Goal: Task Accomplishment & Management: Manage account settings

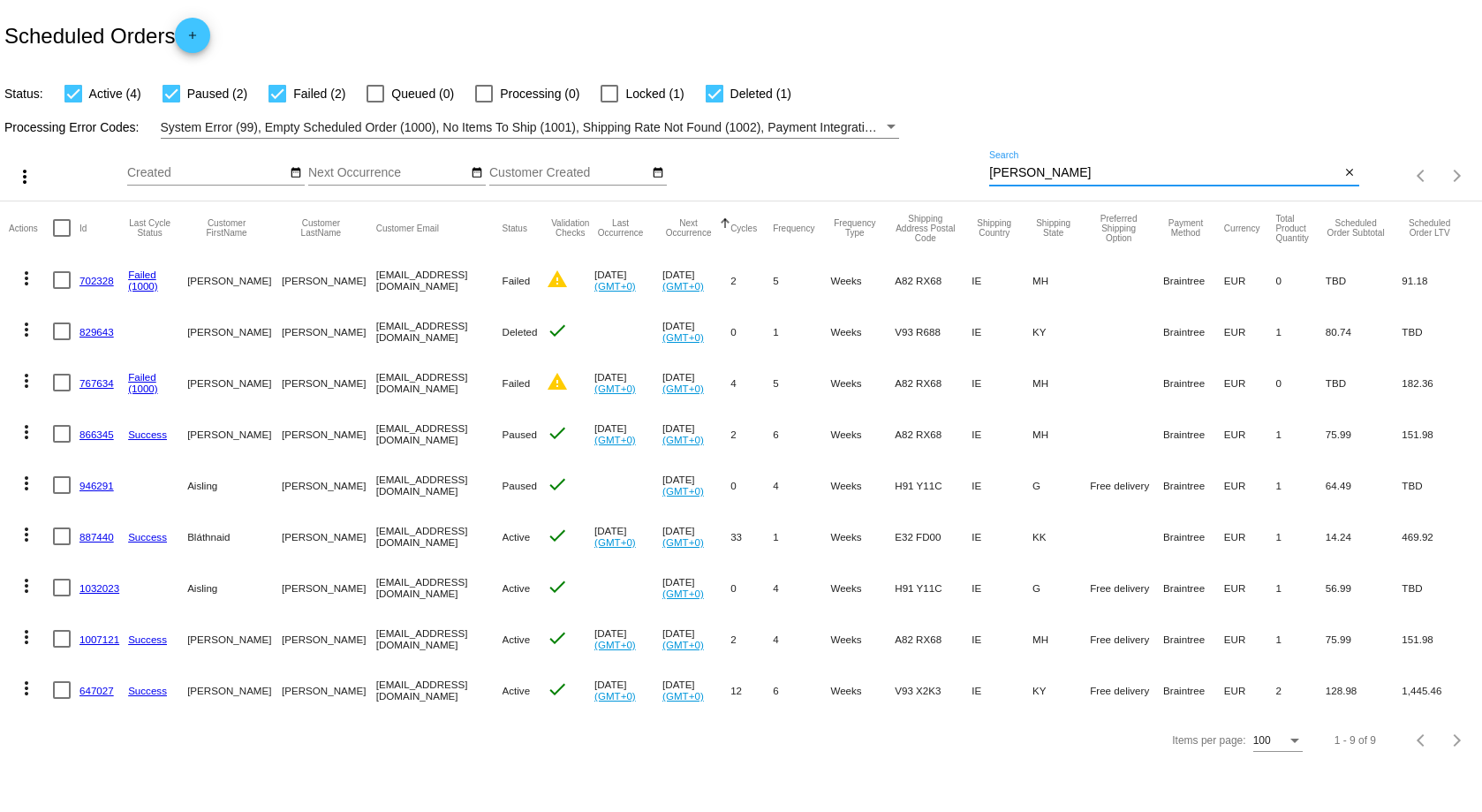
drag, startPoint x: 1033, startPoint y: 169, endPoint x: 901, endPoint y: 188, distance: 133.4
click at [901, 188] on div "more_vert Oct Jan Feb Mar [DATE]" at bounding box center [741, 170] width 1482 height 62
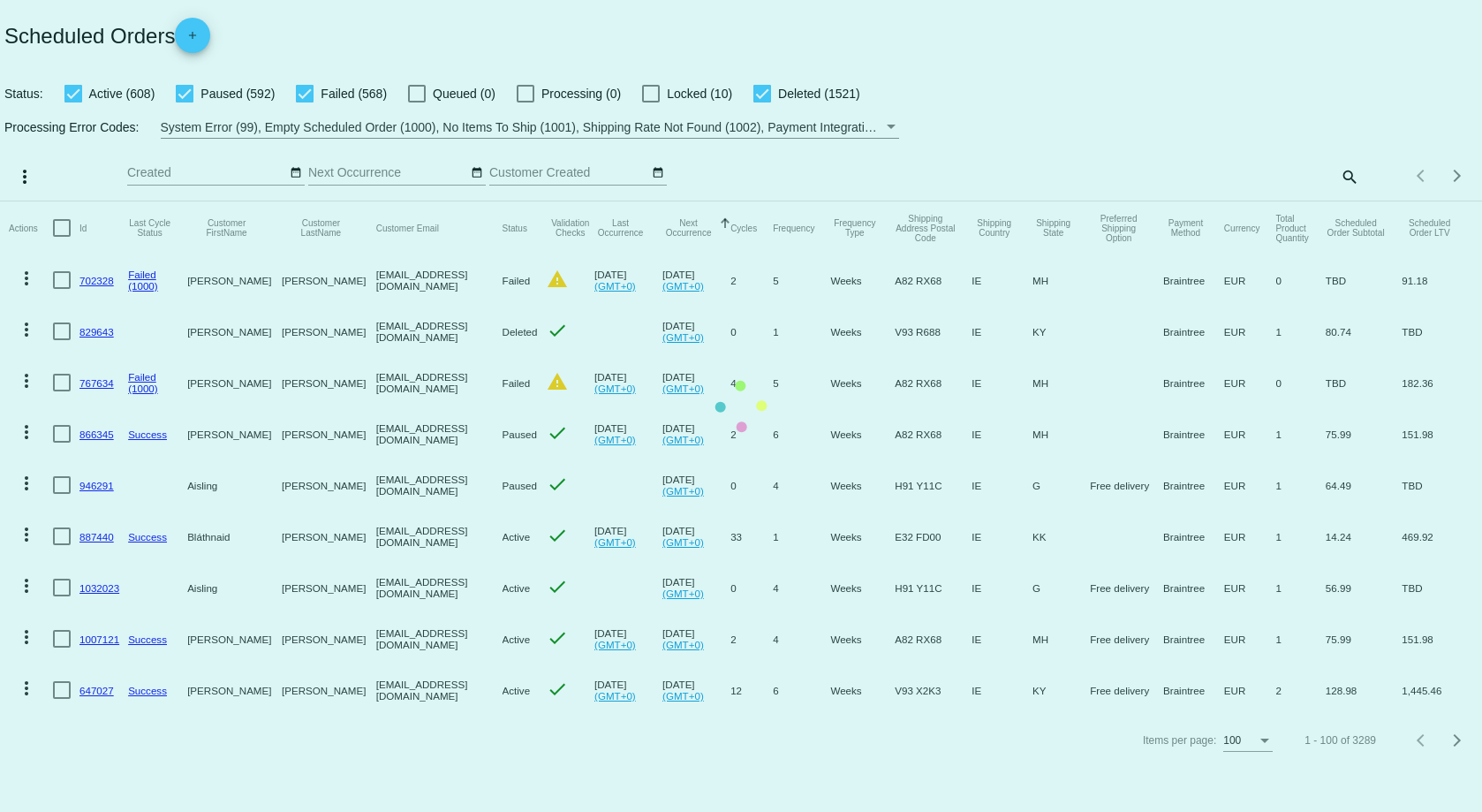
click at [1342, 201] on mat-table "Actions Id Last Cycle Status Customer FirstName Customer LastName Customer Emai…" at bounding box center [741, 458] width 1482 height 514
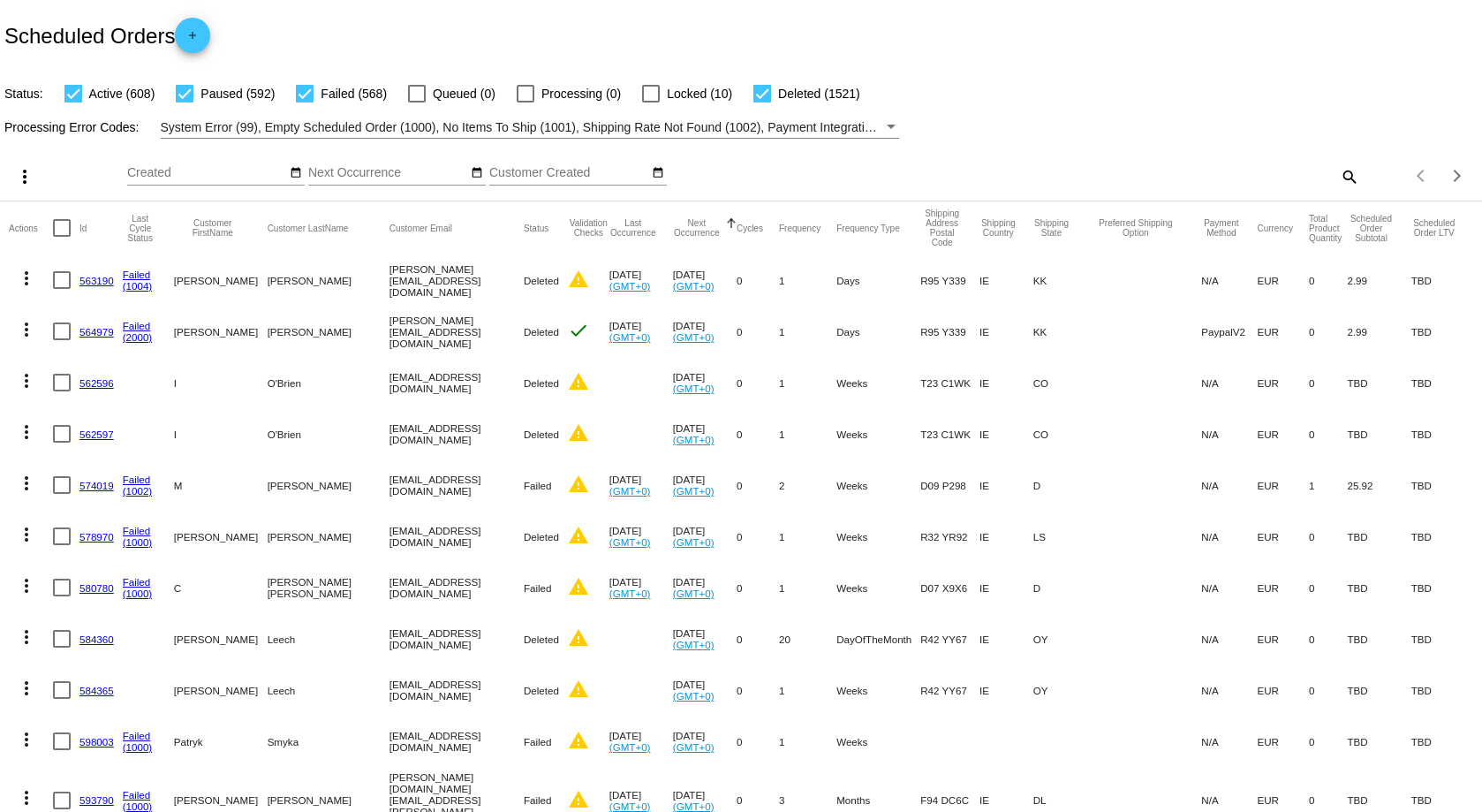
click at [1339, 181] on mat-icon "search" at bounding box center [1349, 176] width 21 height 28
click at [1030, 175] on input "Search" at bounding box center [1174, 173] width 369 height 14
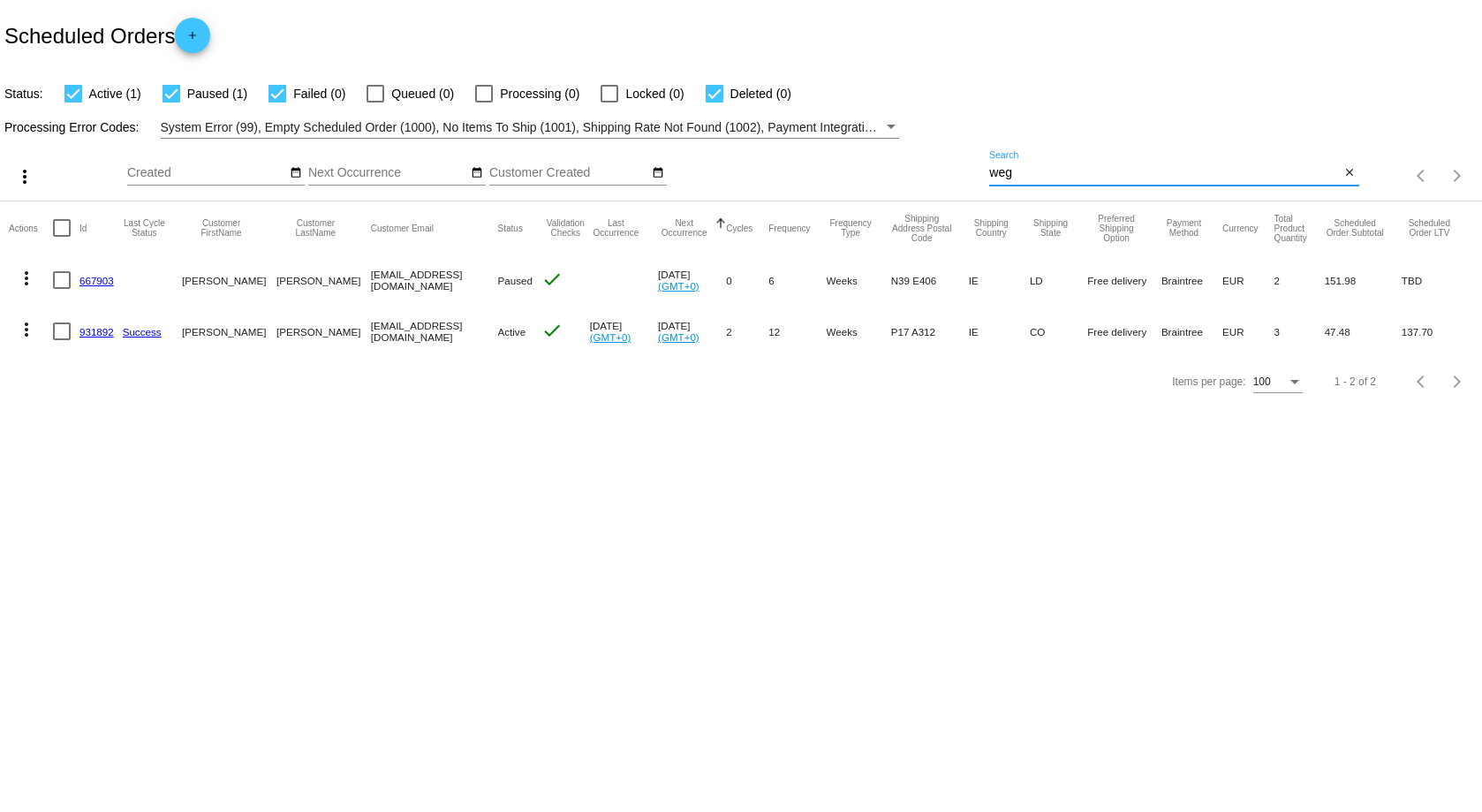
type input "[PERSON_NAME]"
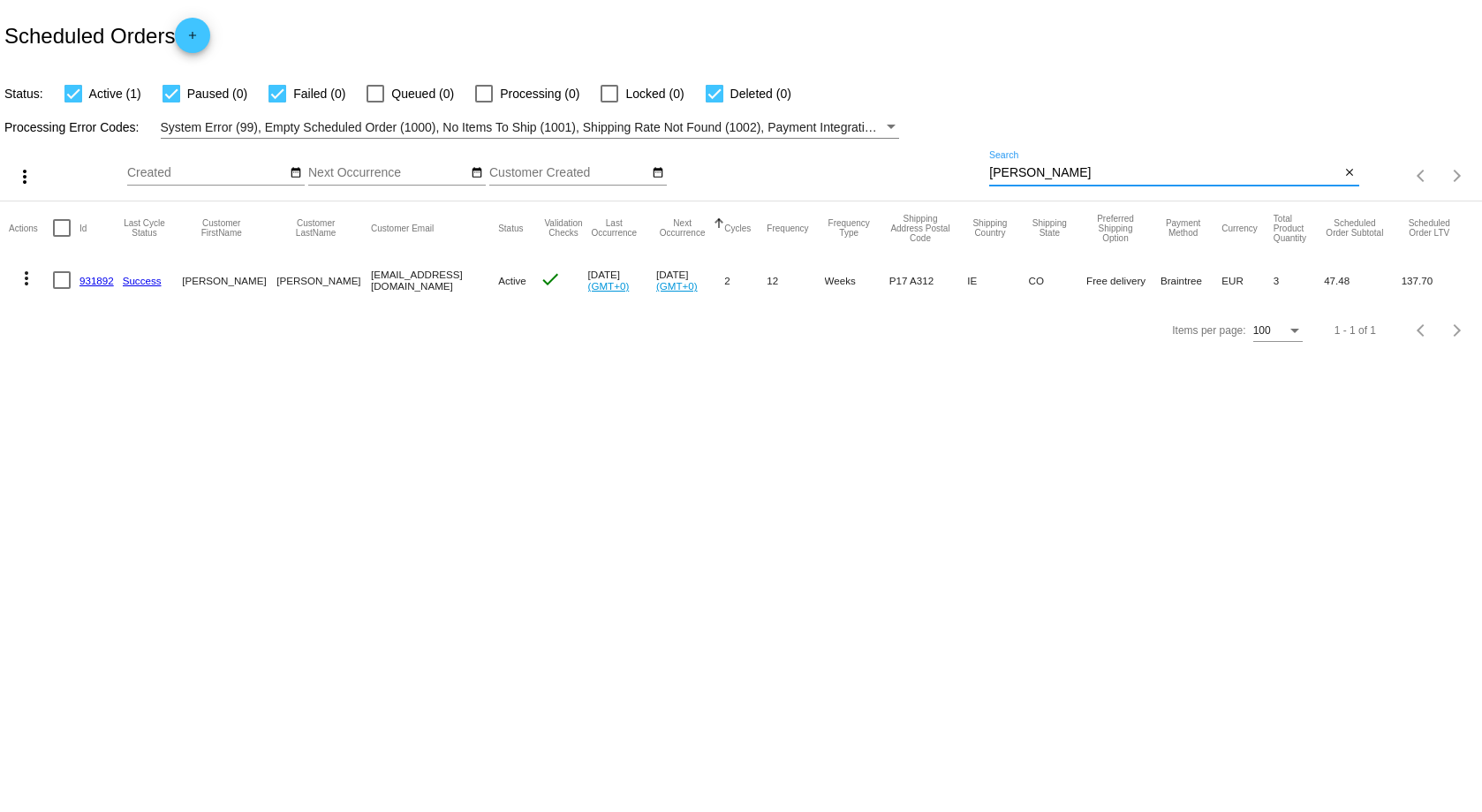
click at [32, 277] on mat-icon "more_vert" at bounding box center [26, 277] width 21 height 21
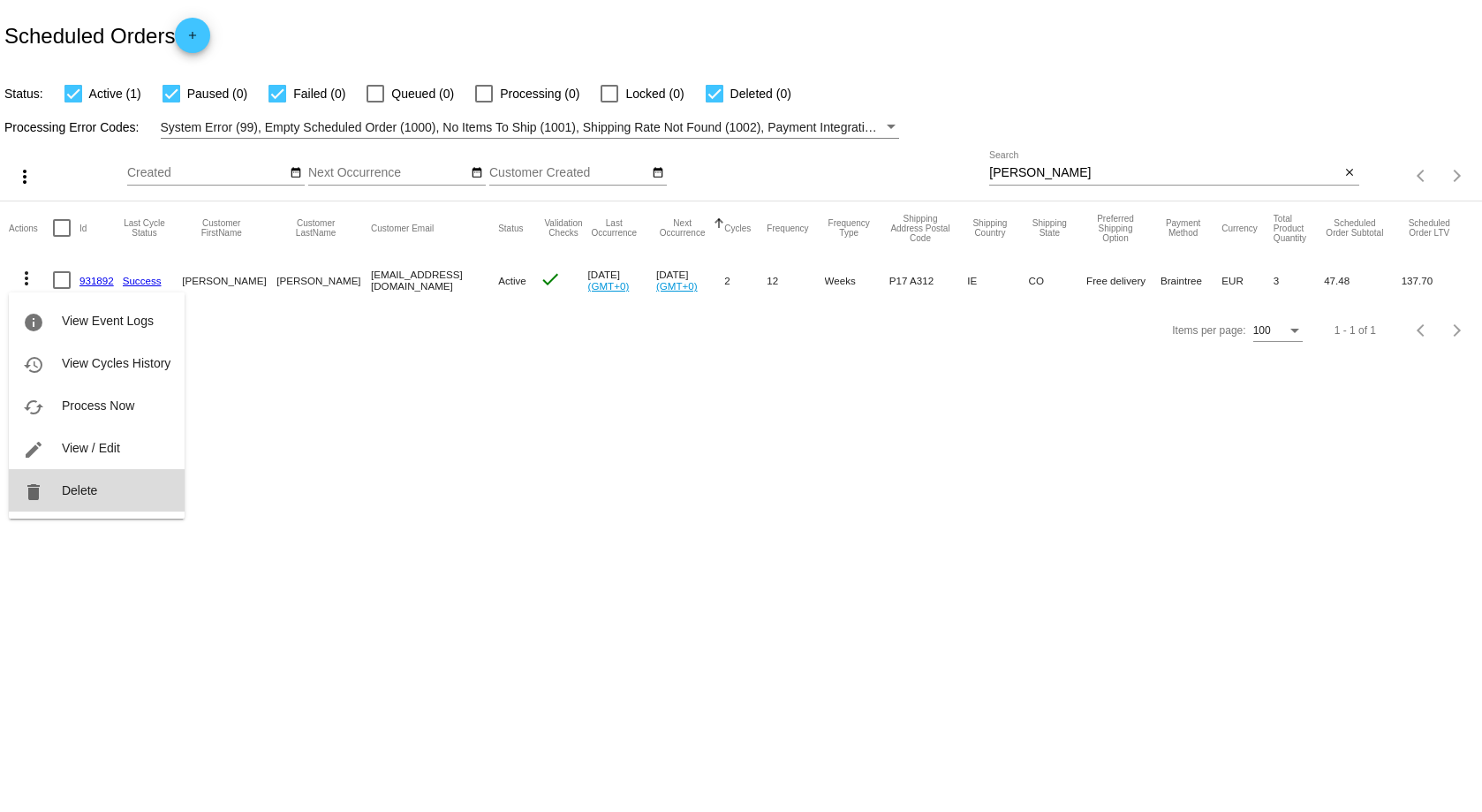
click at [64, 492] on span "Delete" at bounding box center [79, 490] width 35 height 14
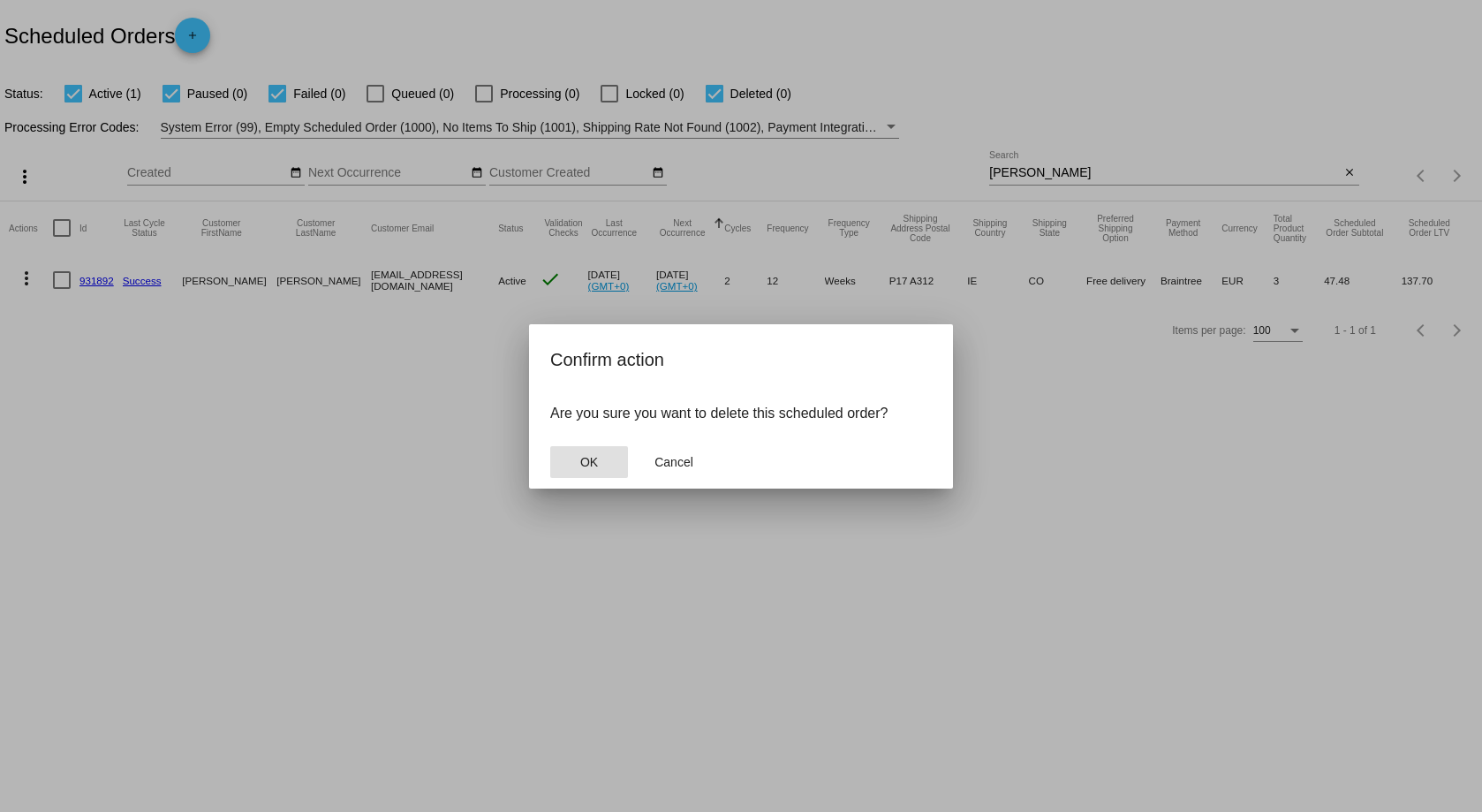
click at [584, 459] on span "OK" at bounding box center [589, 461] width 17 height 14
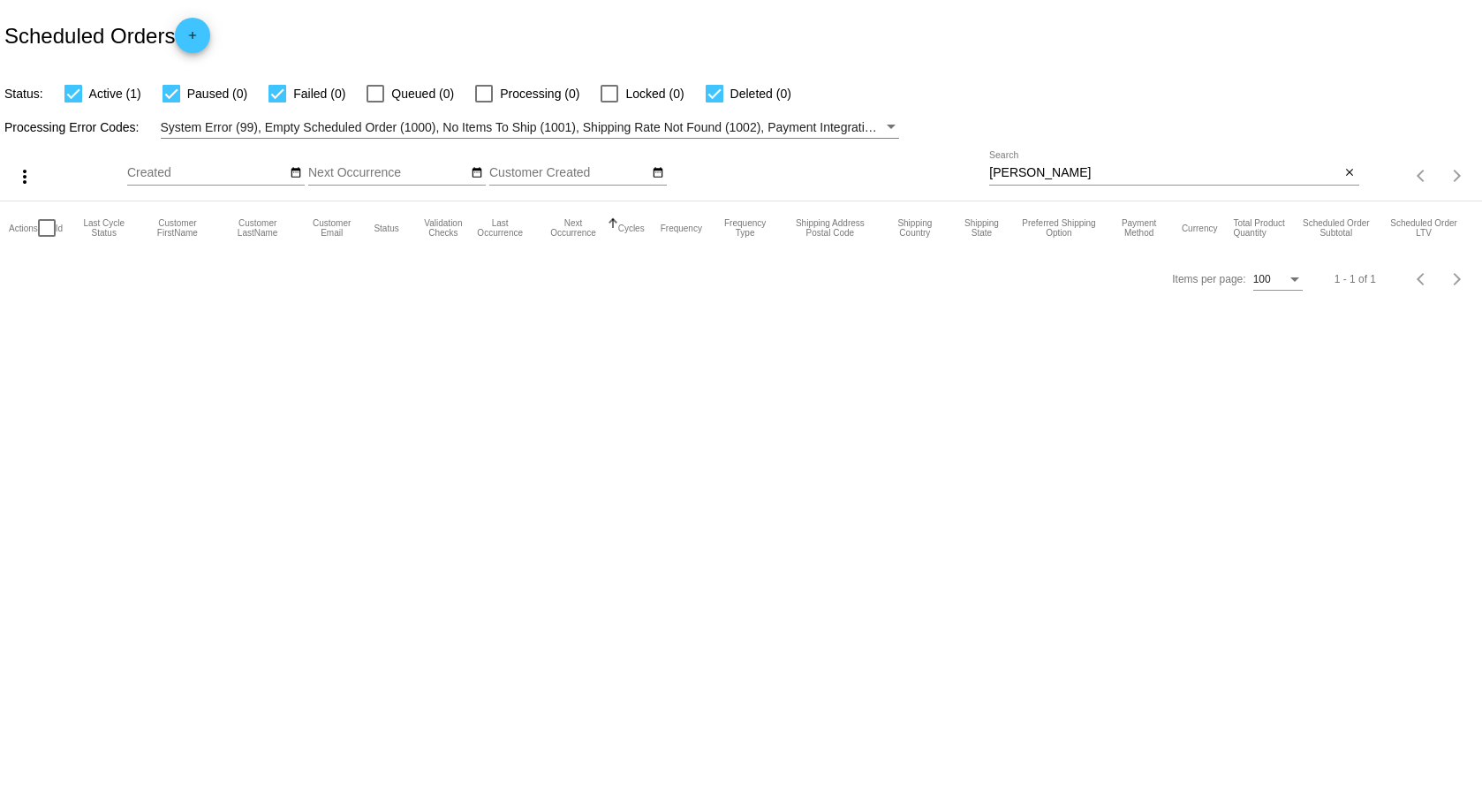
click at [1089, 185] on div "[PERSON_NAME] Search close" at bounding box center [1174, 175] width 369 height 51
drag, startPoint x: 1057, startPoint y: 169, endPoint x: 869, endPoint y: 164, distance: 188.1
click at [871, 164] on div "more_vert Oct Jan Feb Mar [DATE]" at bounding box center [741, 170] width 1482 height 62
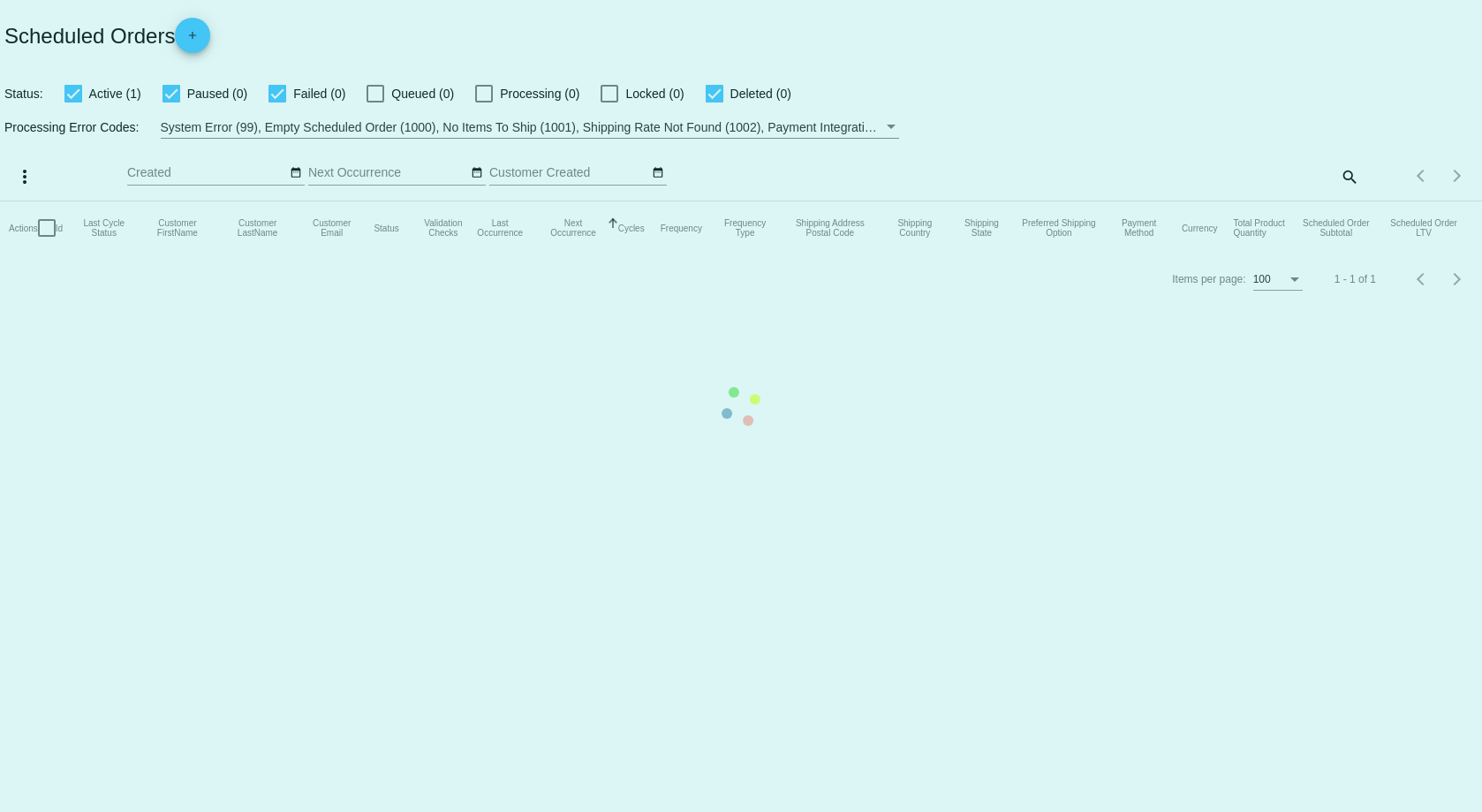
click at [1346, 201] on mat-table "Actions Id Last Cycle Status Customer FirstName Customer LastName Customer Emai…" at bounding box center [741, 228] width 1482 height 53
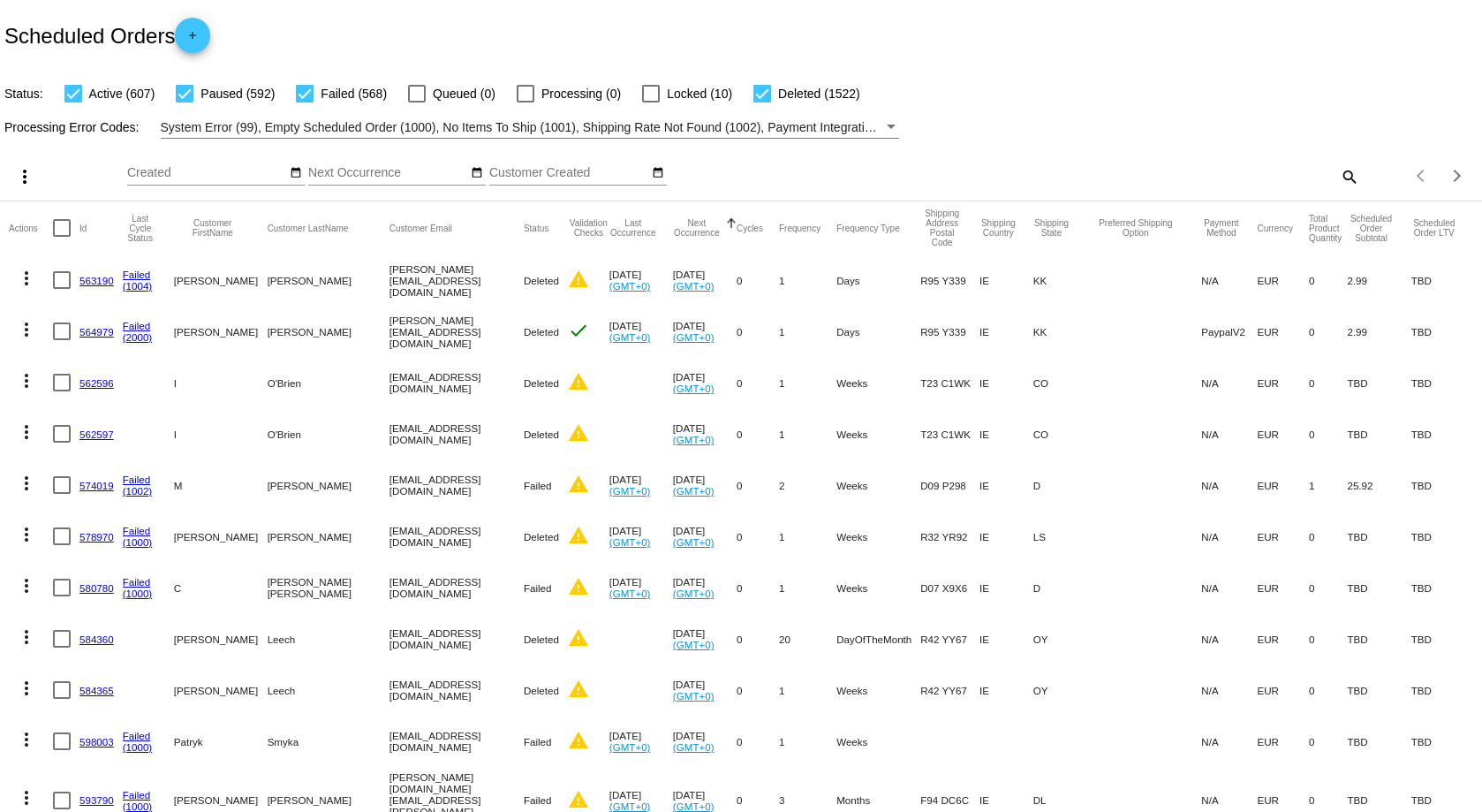
click at [1339, 174] on mat-icon "search" at bounding box center [1349, 176] width 21 height 28
click at [1011, 171] on input "Search" at bounding box center [1174, 173] width 369 height 14
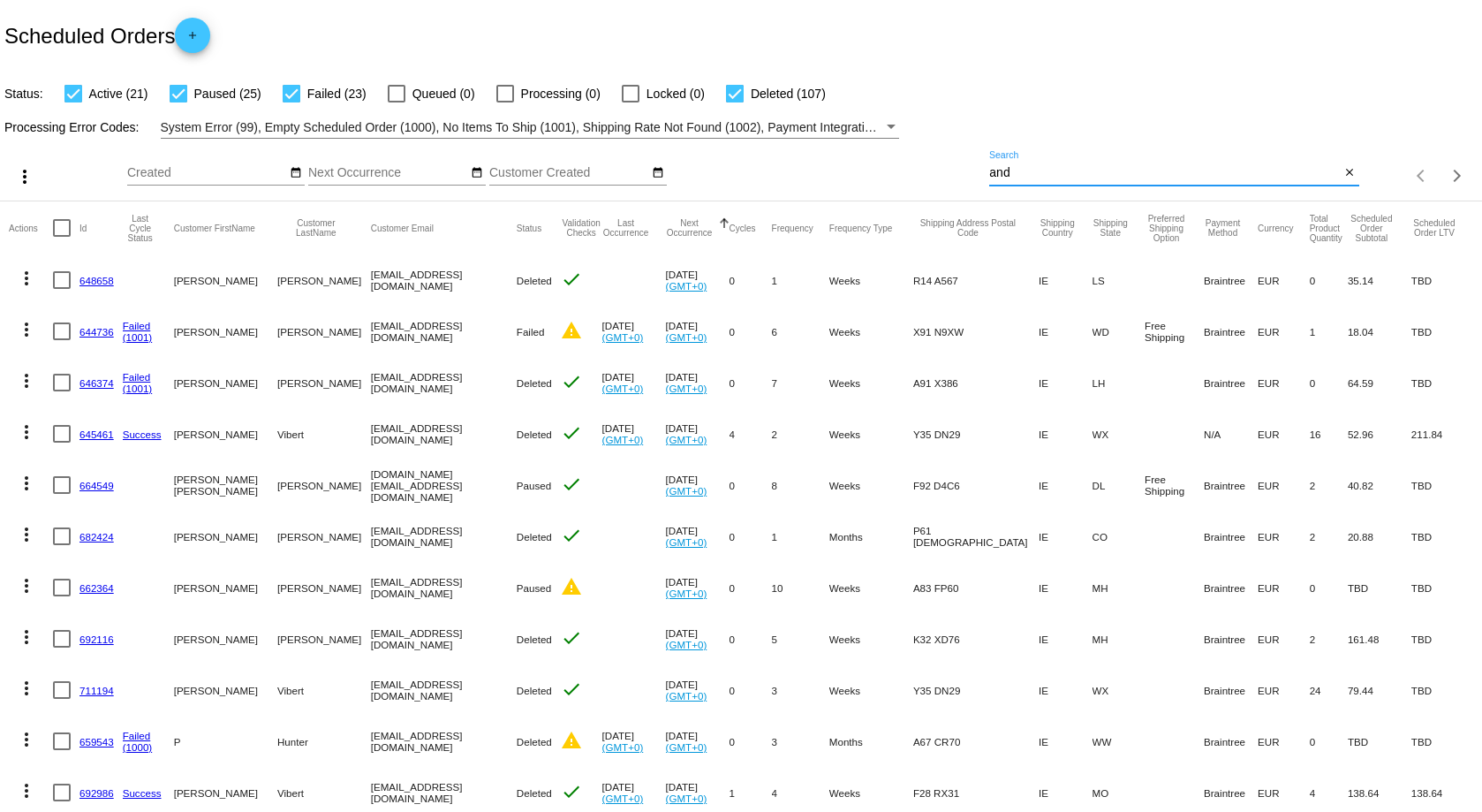
type input "and"
drag, startPoint x: 1046, startPoint y: 172, endPoint x: 953, endPoint y: 170, distance: 93.0
click at [951, 181] on div "more_vert Oct Jan Feb Mar [DATE]" at bounding box center [741, 170] width 1482 height 62
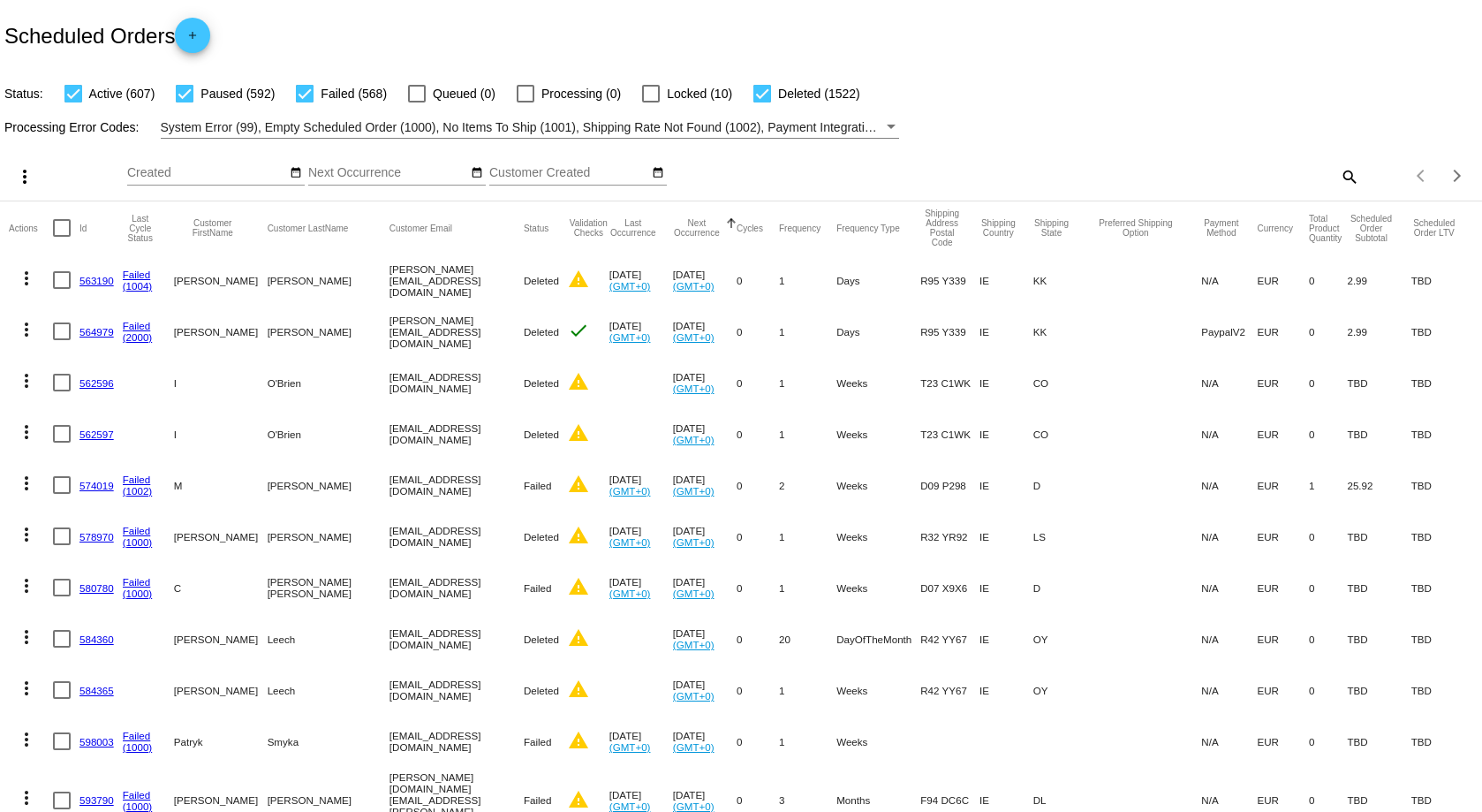
click at [1340, 175] on mat-icon "search" at bounding box center [1349, 176] width 21 height 28
click at [1001, 175] on input "Search" at bounding box center [1174, 173] width 369 height 14
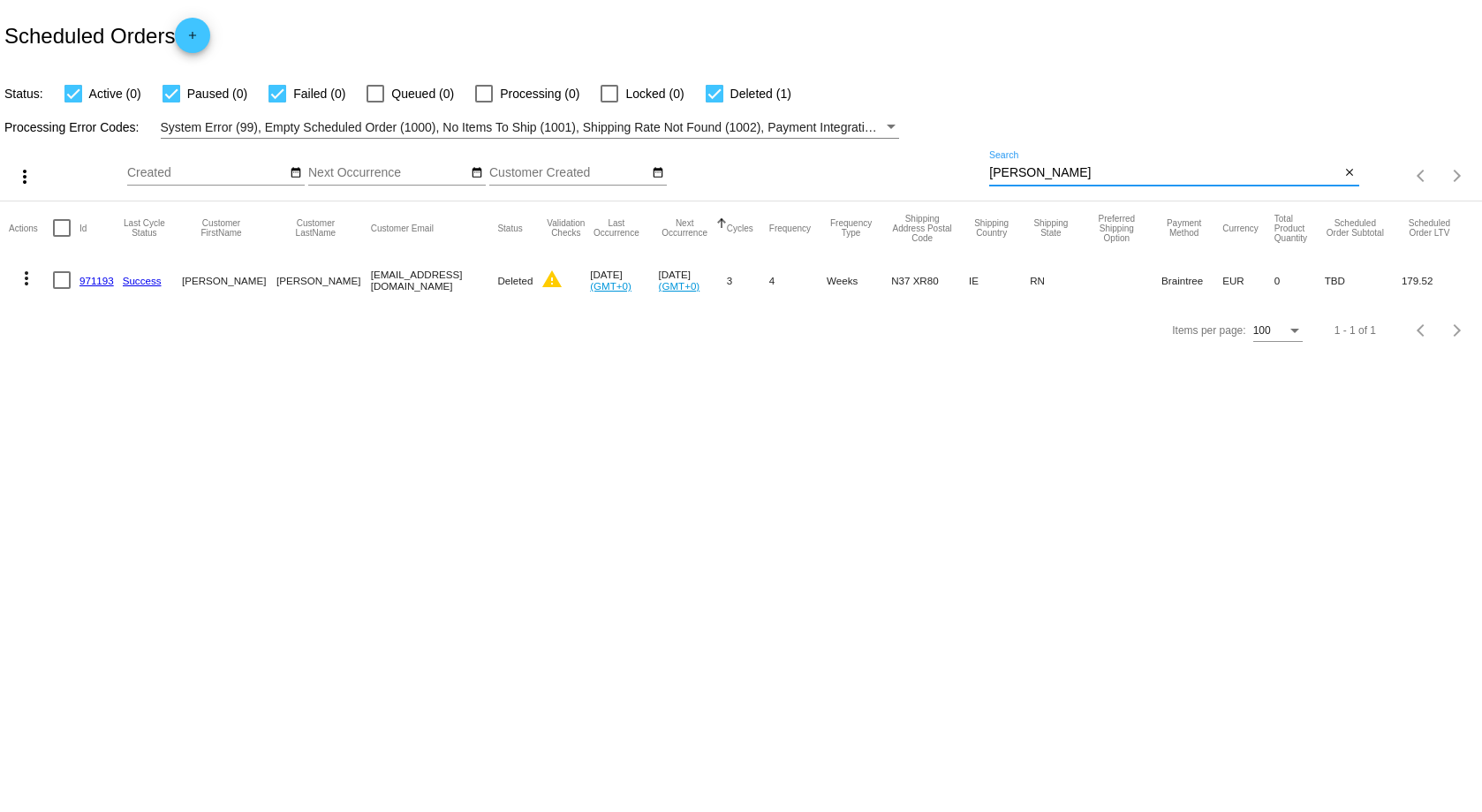
type input "[PERSON_NAME]"
click at [28, 282] on mat-icon "more_vert" at bounding box center [26, 277] width 21 height 21
drag, startPoint x: 286, startPoint y: 364, endPoint x: 222, endPoint y: 364, distance: 64.0
click at [282, 367] on div at bounding box center [741, 406] width 1482 height 812
click at [28, 280] on mat-icon "more_vert" at bounding box center [26, 277] width 21 height 21
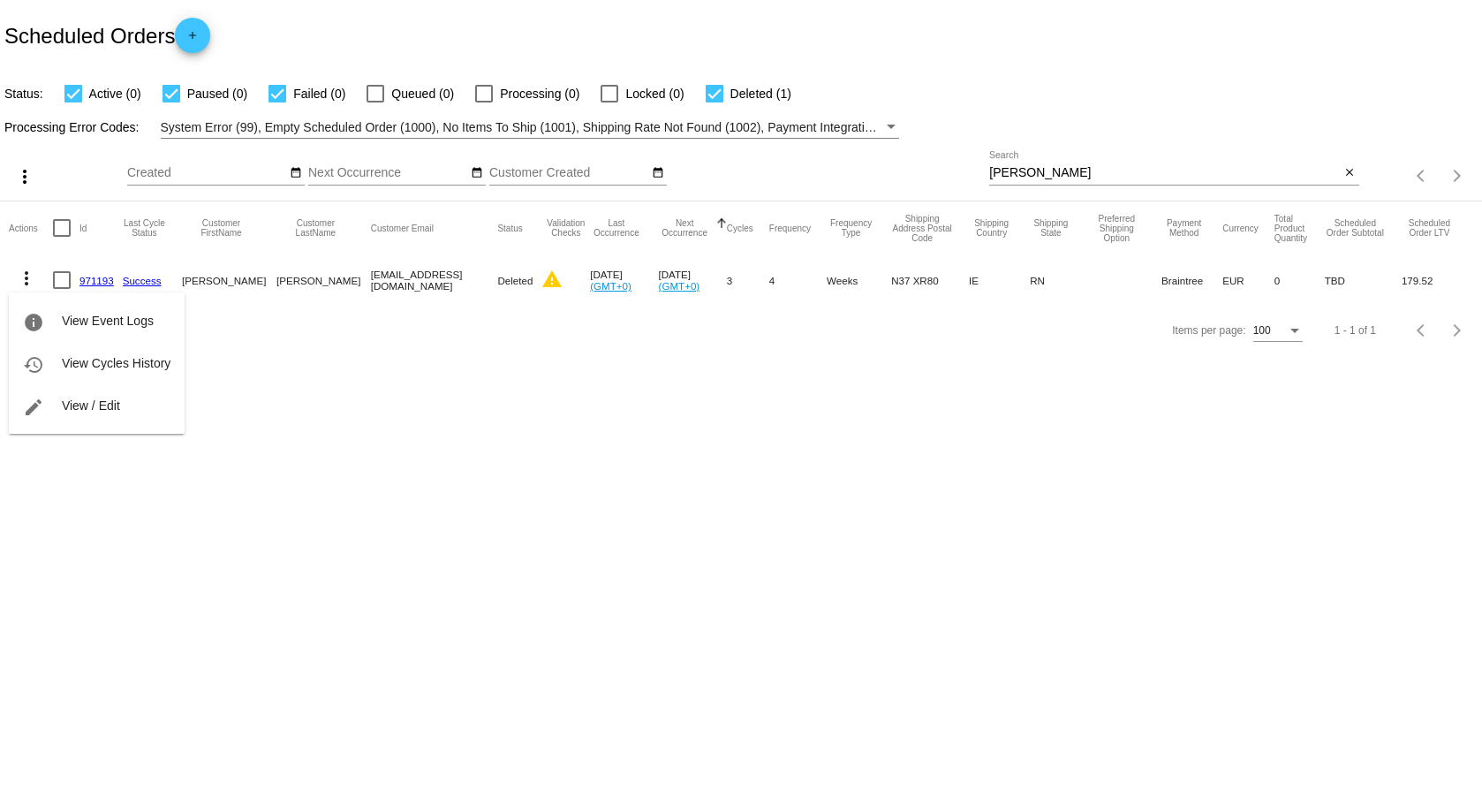
click at [31, 276] on div "info View Event Logs history View Cycles History edit View / Edit" at bounding box center [96, 346] width 175 height 175
click at [28, 277] on div "info View Event Logs history View Cycles History edit View / Edit" at bounding box center [96, 346] width 175 height 175
drag, startPoint x: 28, startPoint y: 277, endPoint x: 418, endPoint y: 423, distance: 416.4
click at [418, 423] on div at bounding box center [741, 406] width 1482 height 812
click at [107, 281] on link "971193" at bounding box center [96, 280] width 34 height 11
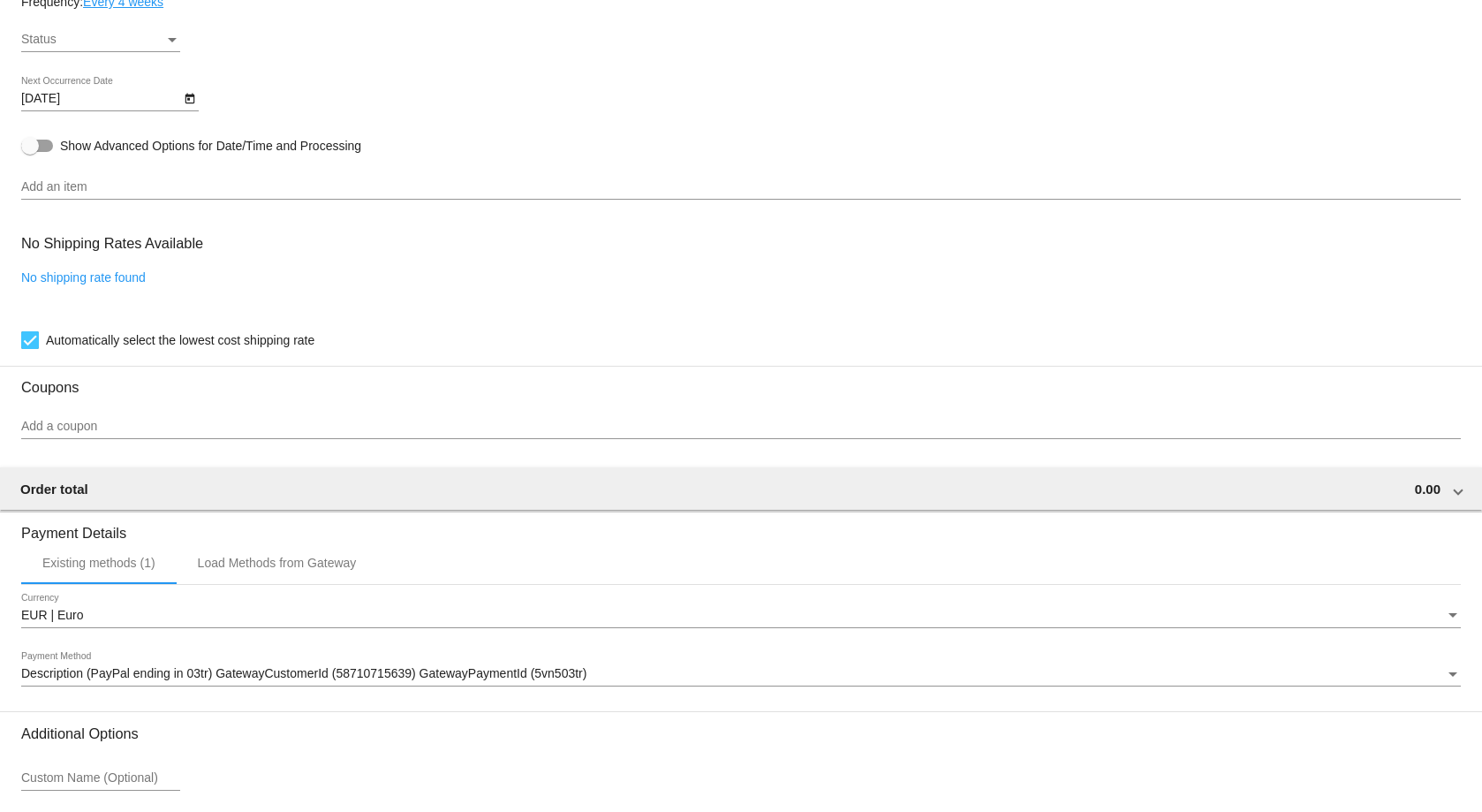
scroll to position [1208, 0]
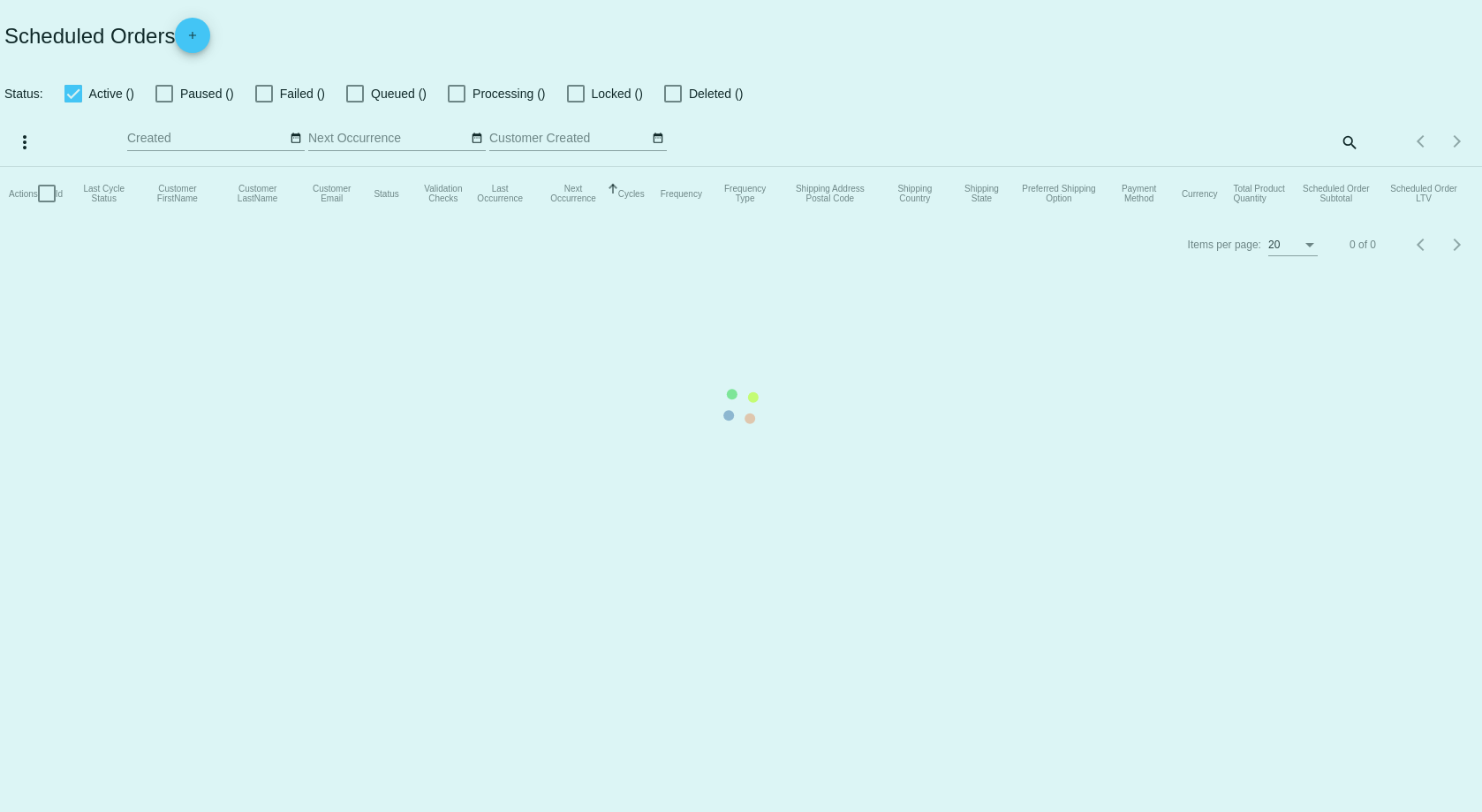
checkbox input "true"
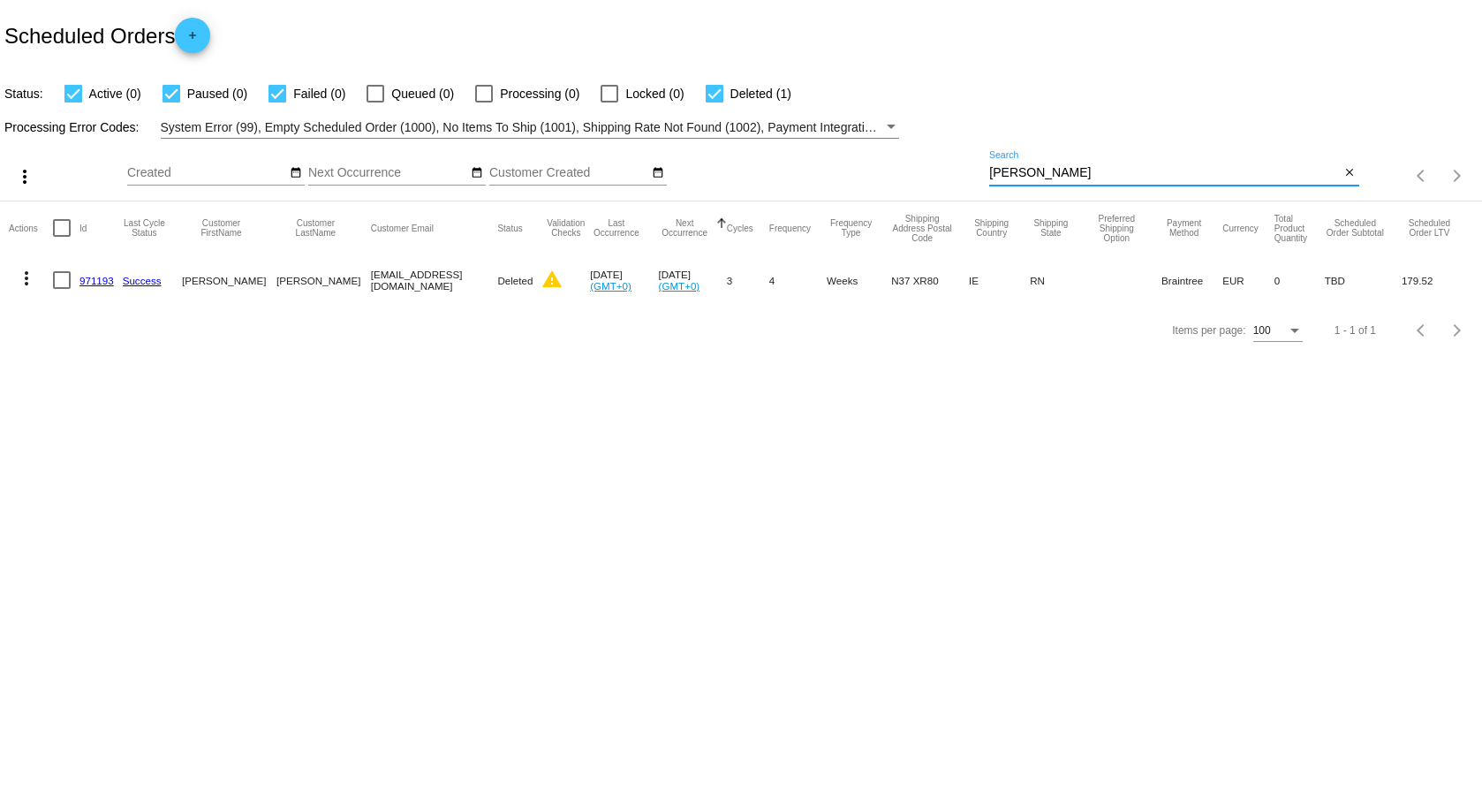
drag, startPoint x: 1034, startPoint y: 174, endPoint x: 802, endPoint y: 119, distance: 238.4
click at [804, 119] on app-dashboard-scheduled-orders "Scheduled Orders add Status: Active (0) Paused (0) Failed (0) Queued (0) Proces…" at bounding box center [741, 177] width 1482 height 355
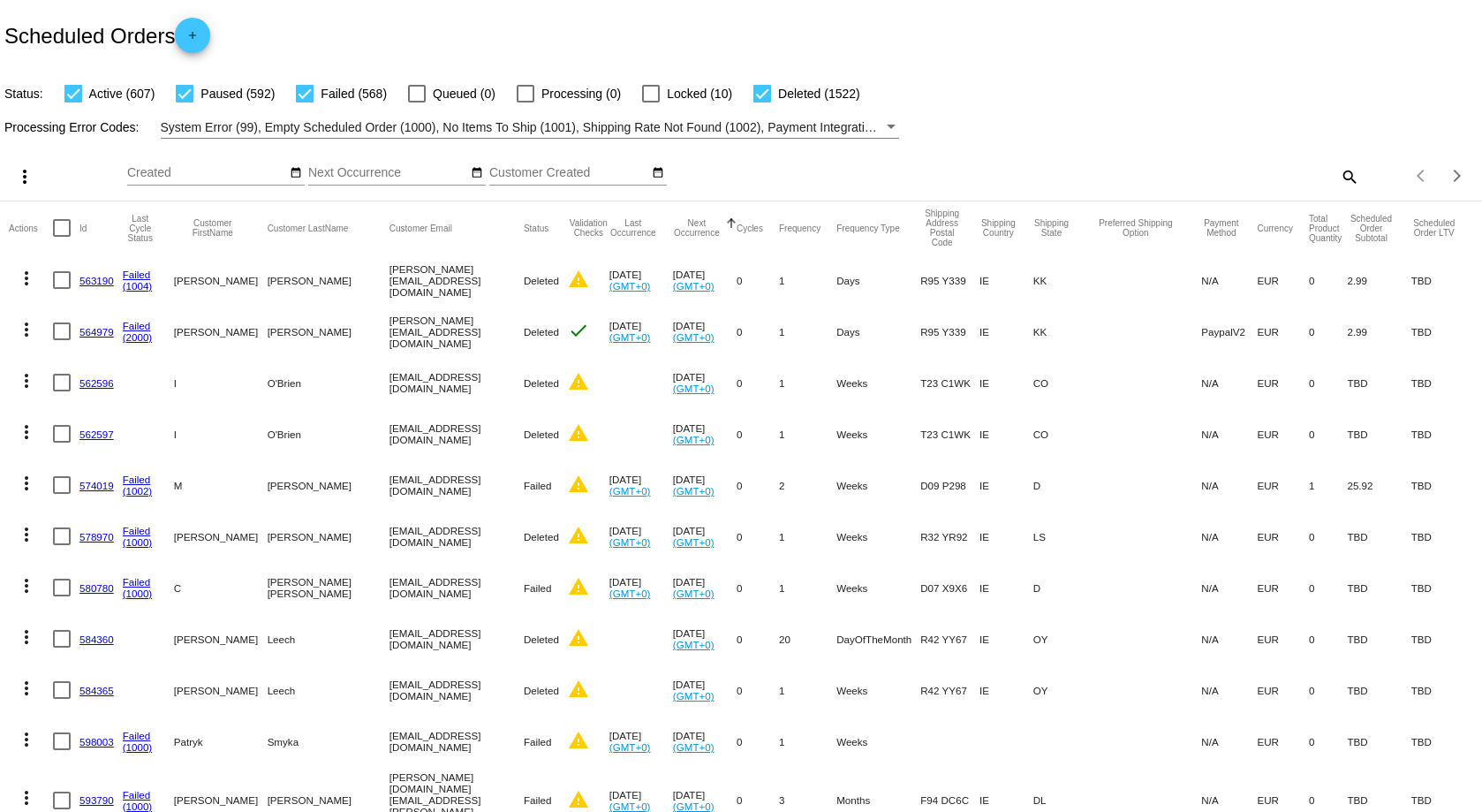
click at [1339, 172] on mat-icon "search" at bounding box center [1349, 176] width 21 height 28
paste input "Ellie Finnegan"
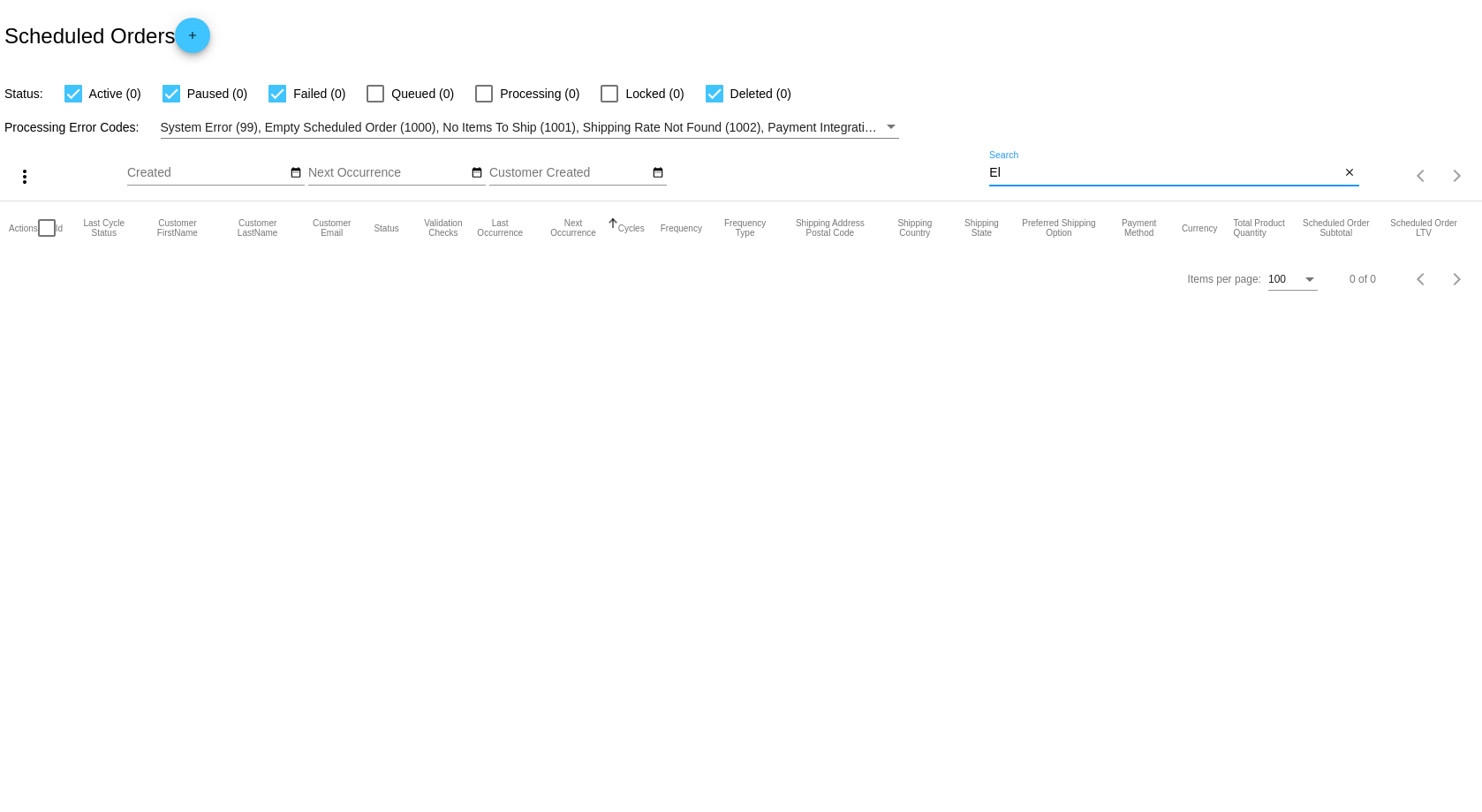
type input "E"
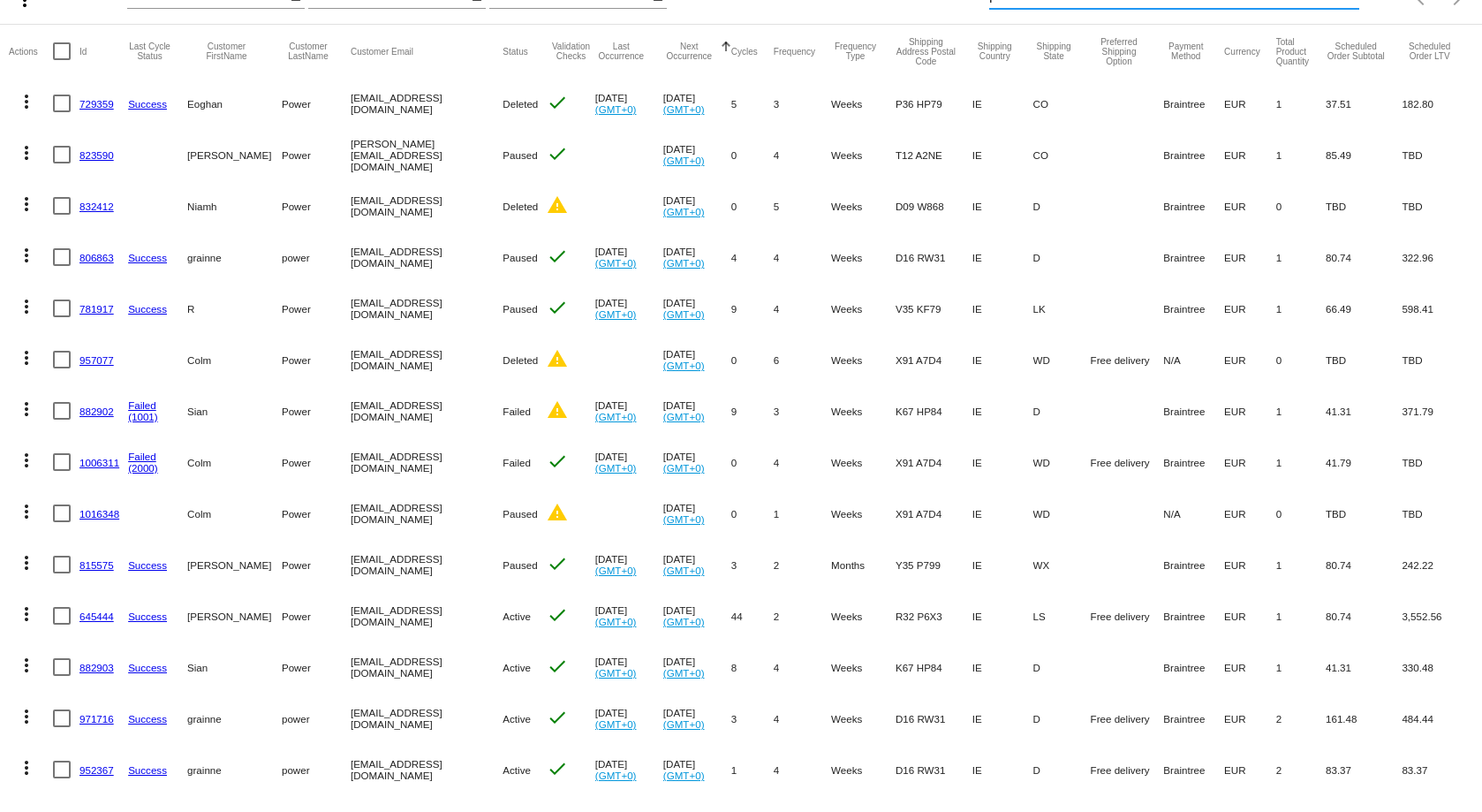
scroll to position [222, 0]
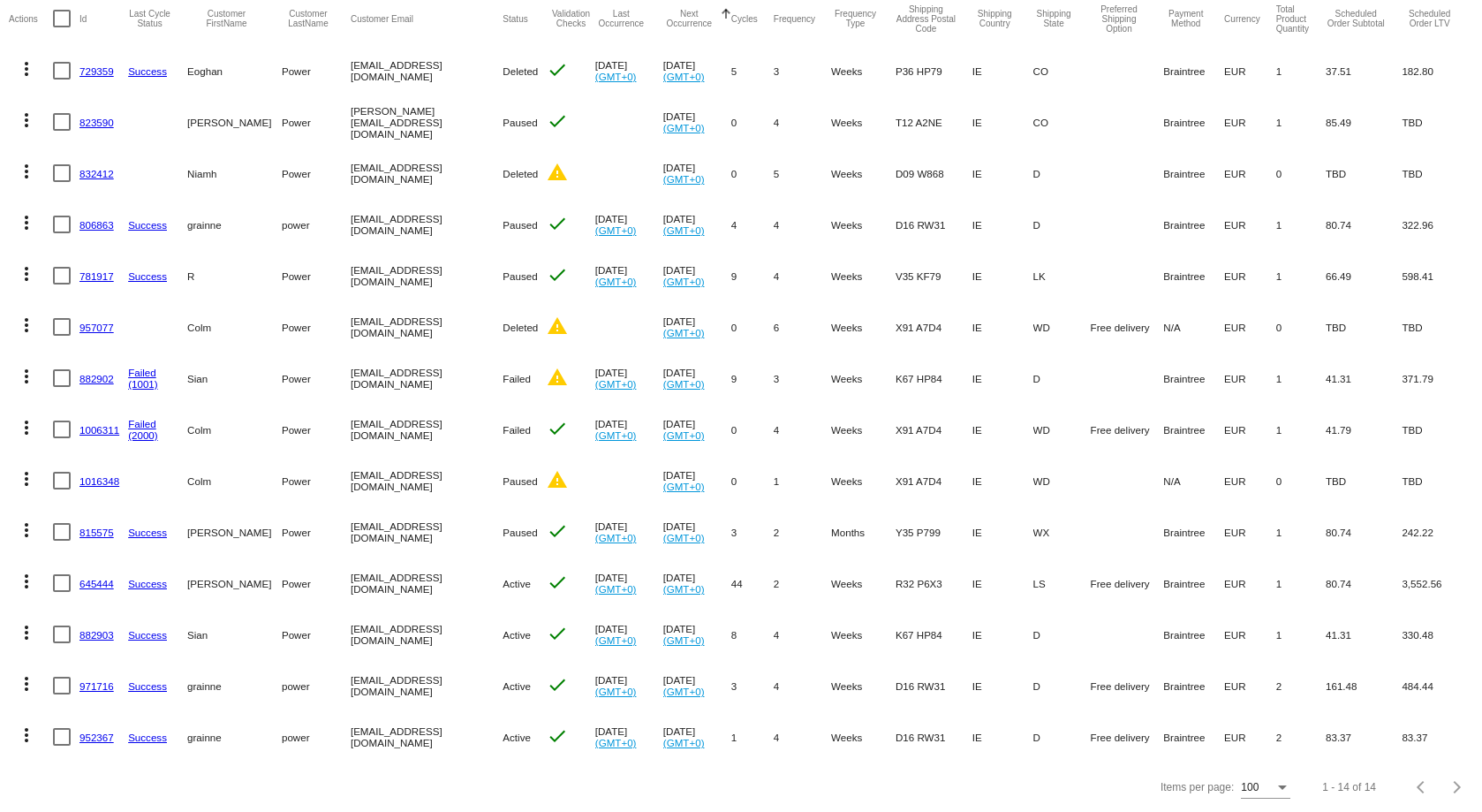
type input "power"
click at [88, 629] on link "882903" at bounding box center [96, 635] width 34 height 11
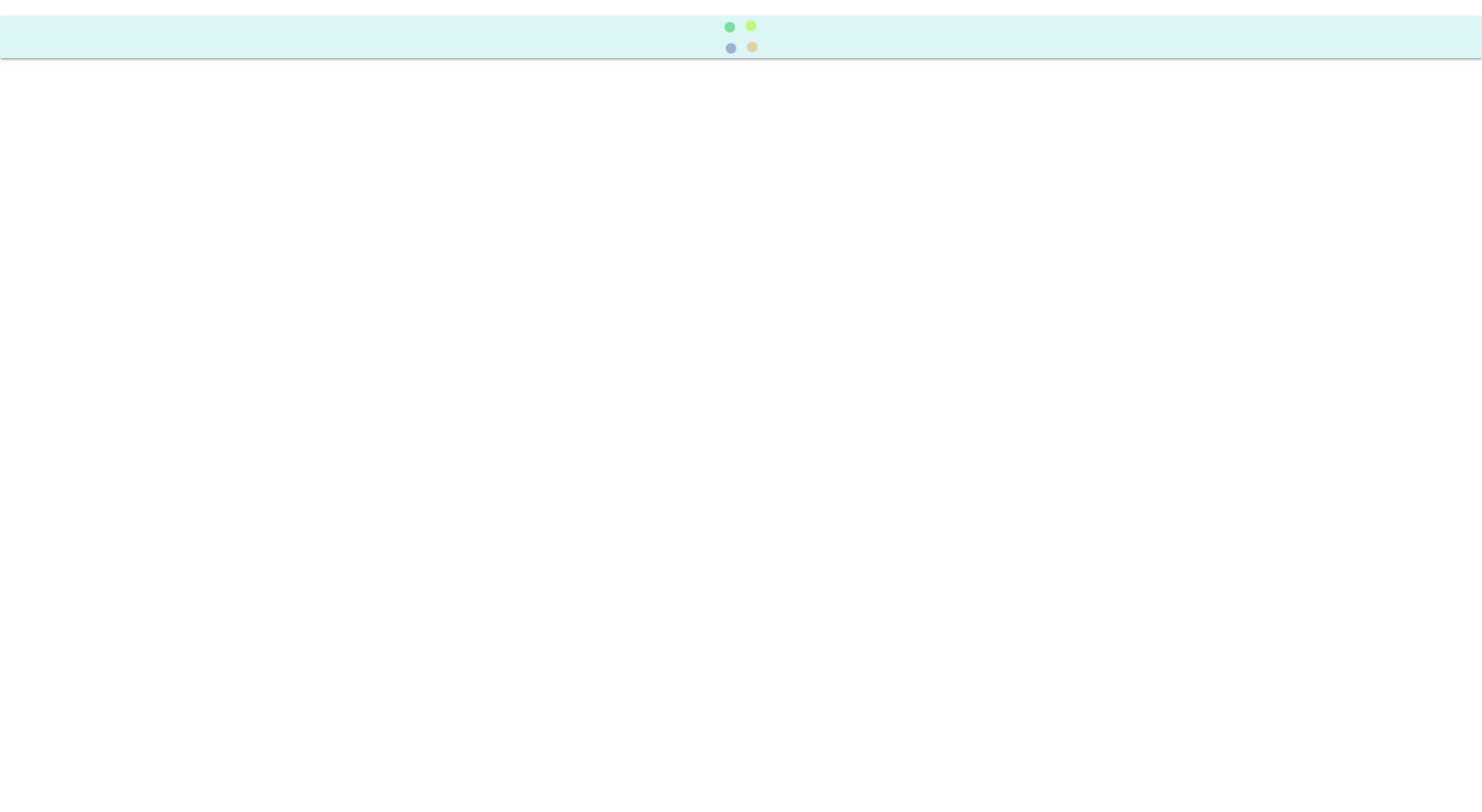
click at [88, 620] on body at bounding box center [741, 406] width 1482 height 812
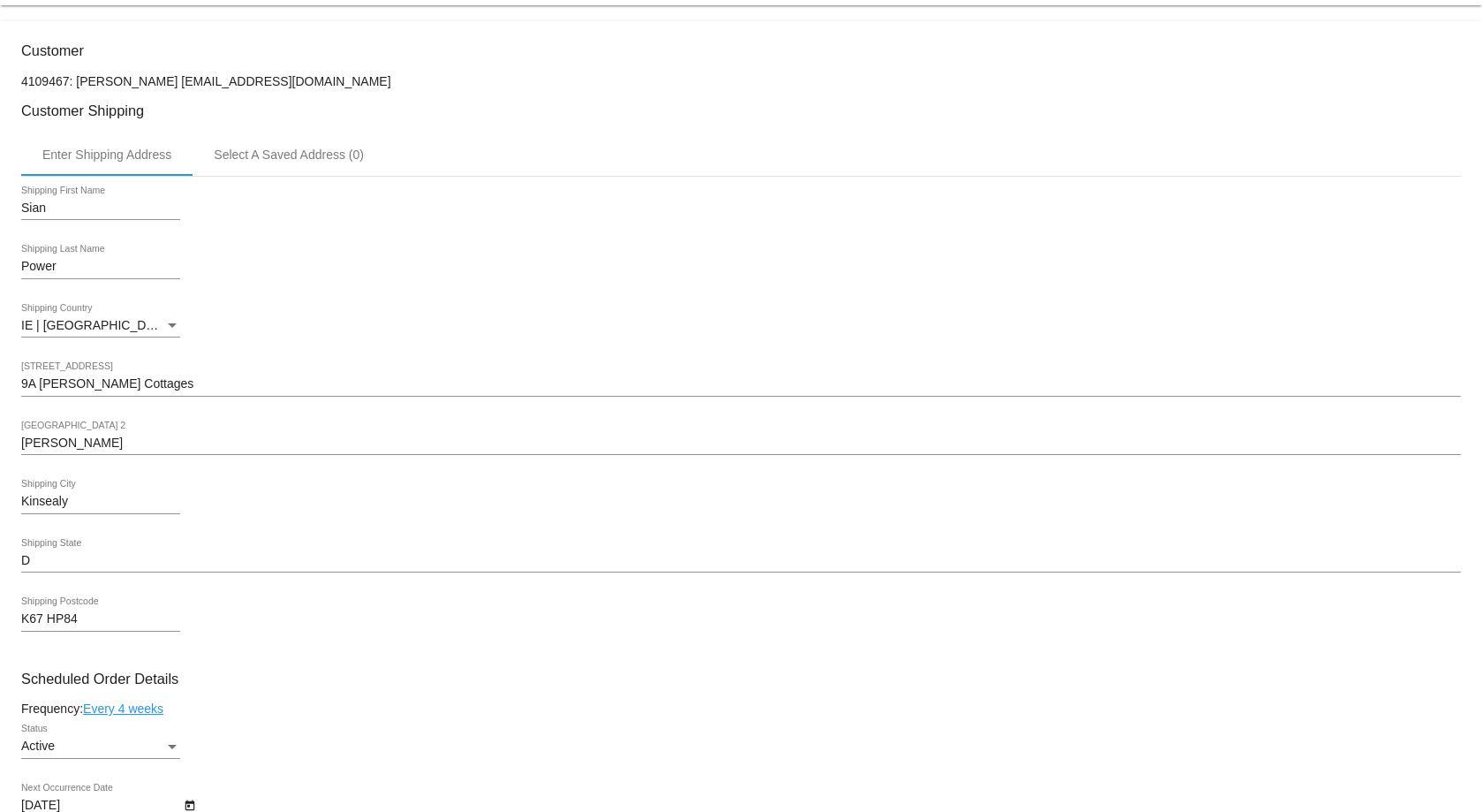
scroll to position [530, 0]
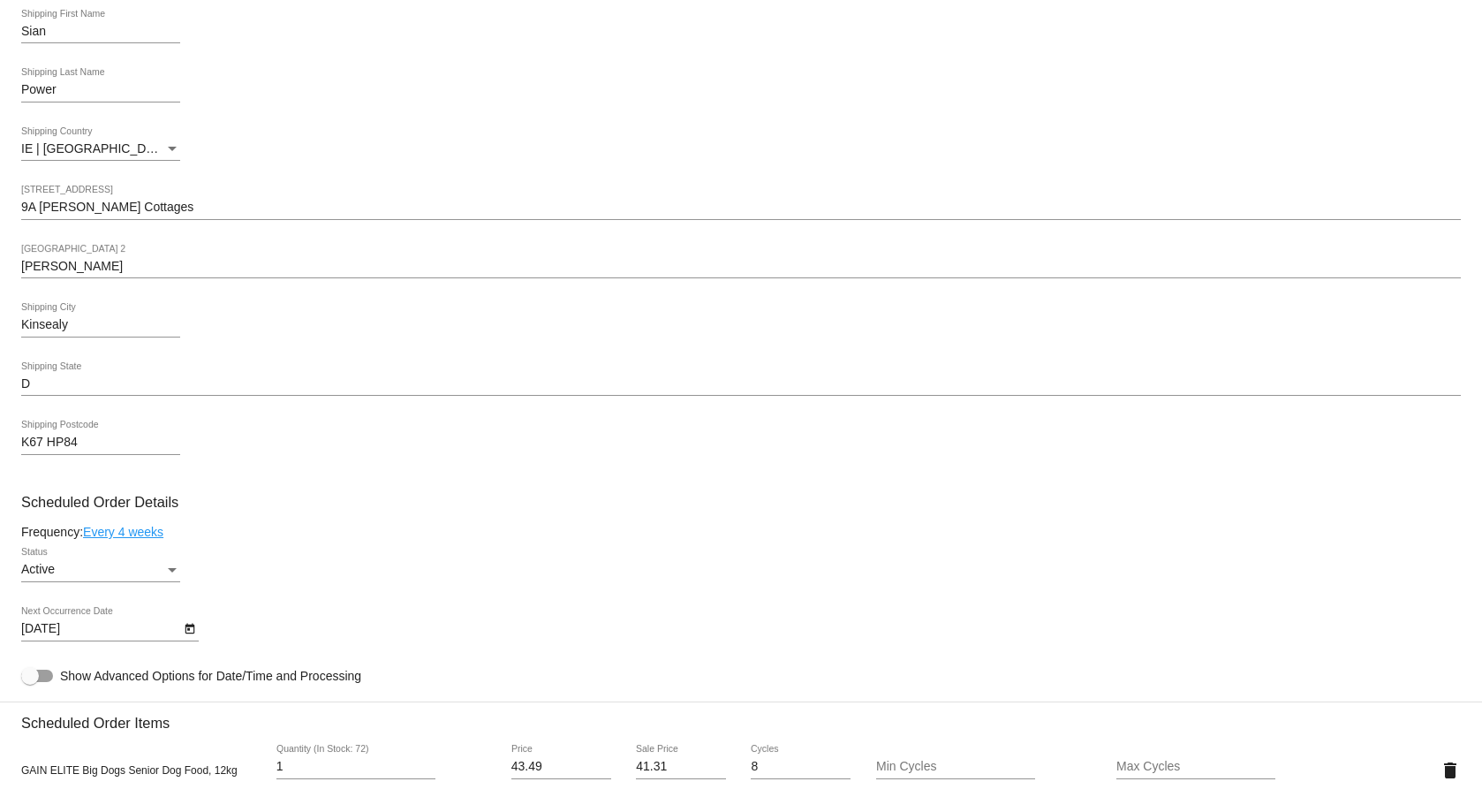
click at [517, 561] on div "Active Status" at bounding box center [741, 572] width 1440 height 51
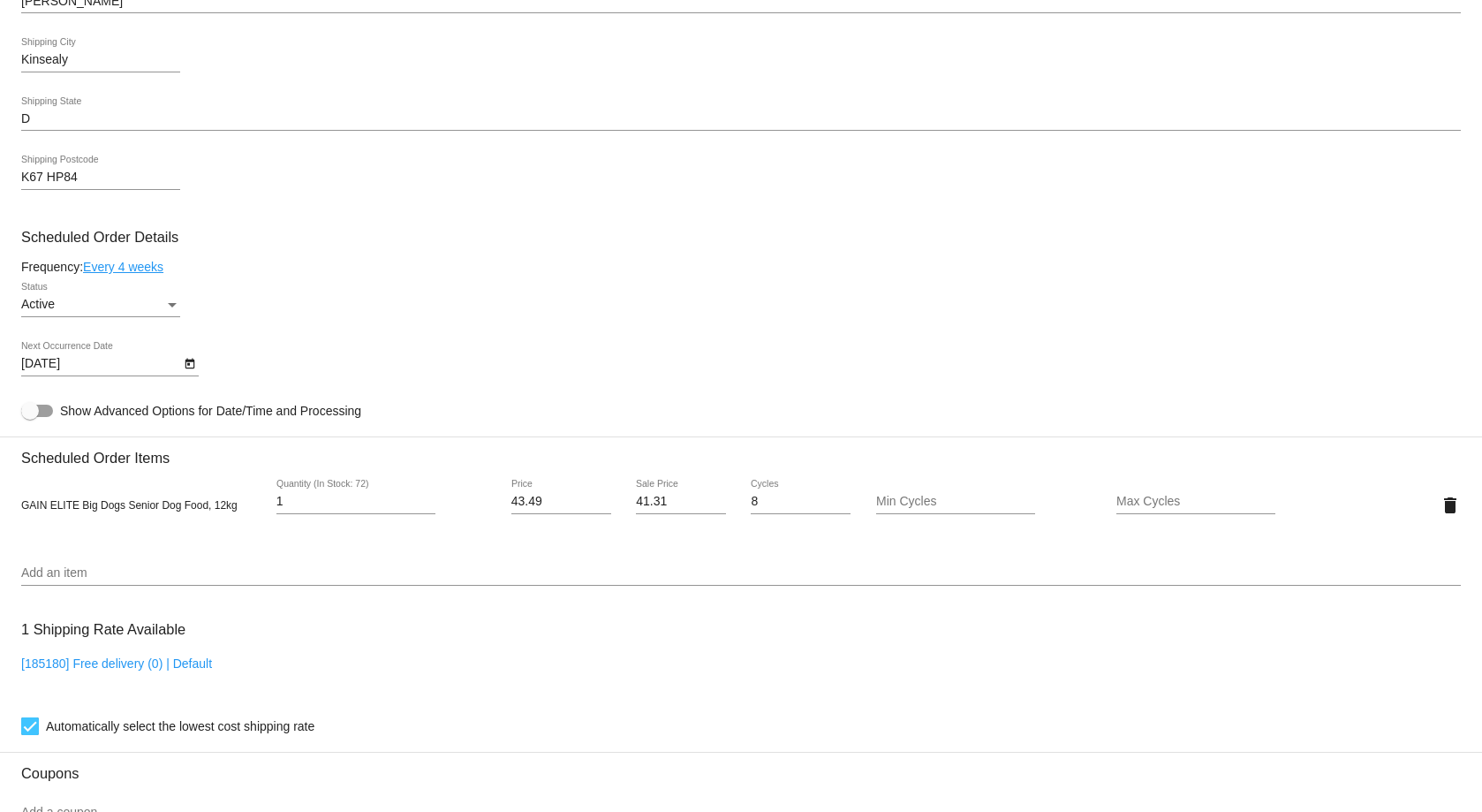
scroll to position [1060, 0]
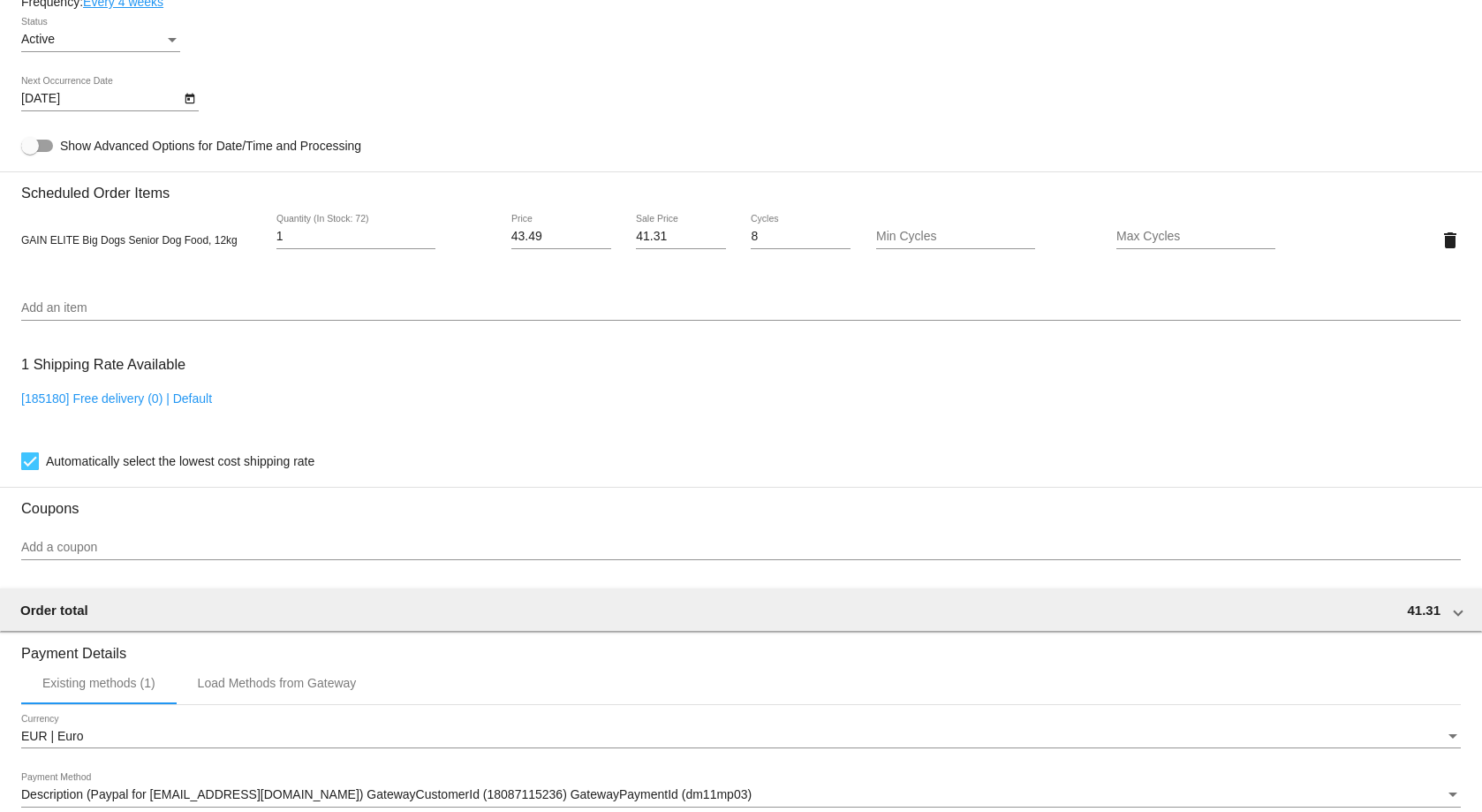
click at [475, 418] on div "[185180] Free delivery (0) | Default" at bounding box center [741, 416] width 1440 height 51
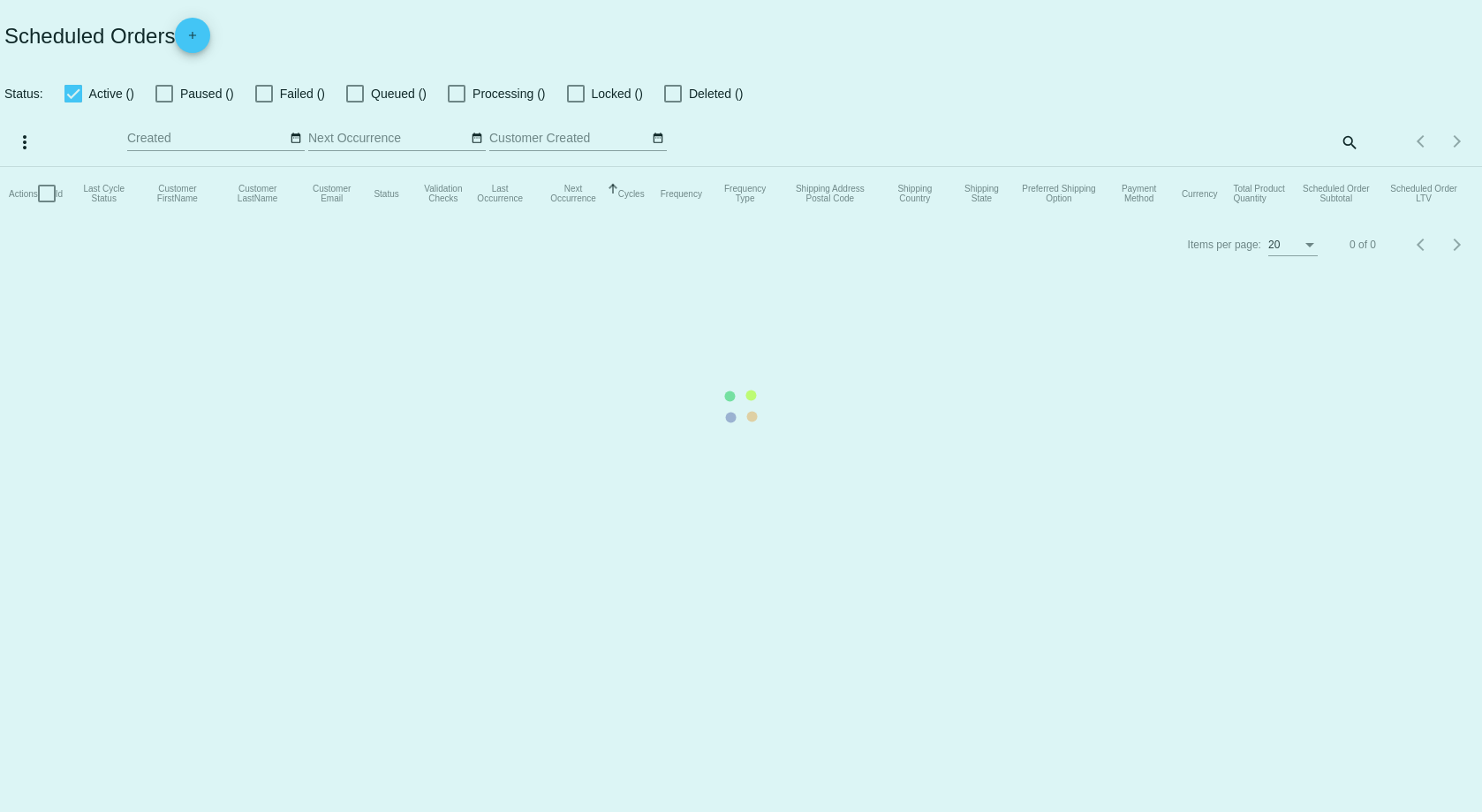
checkbox input "true"
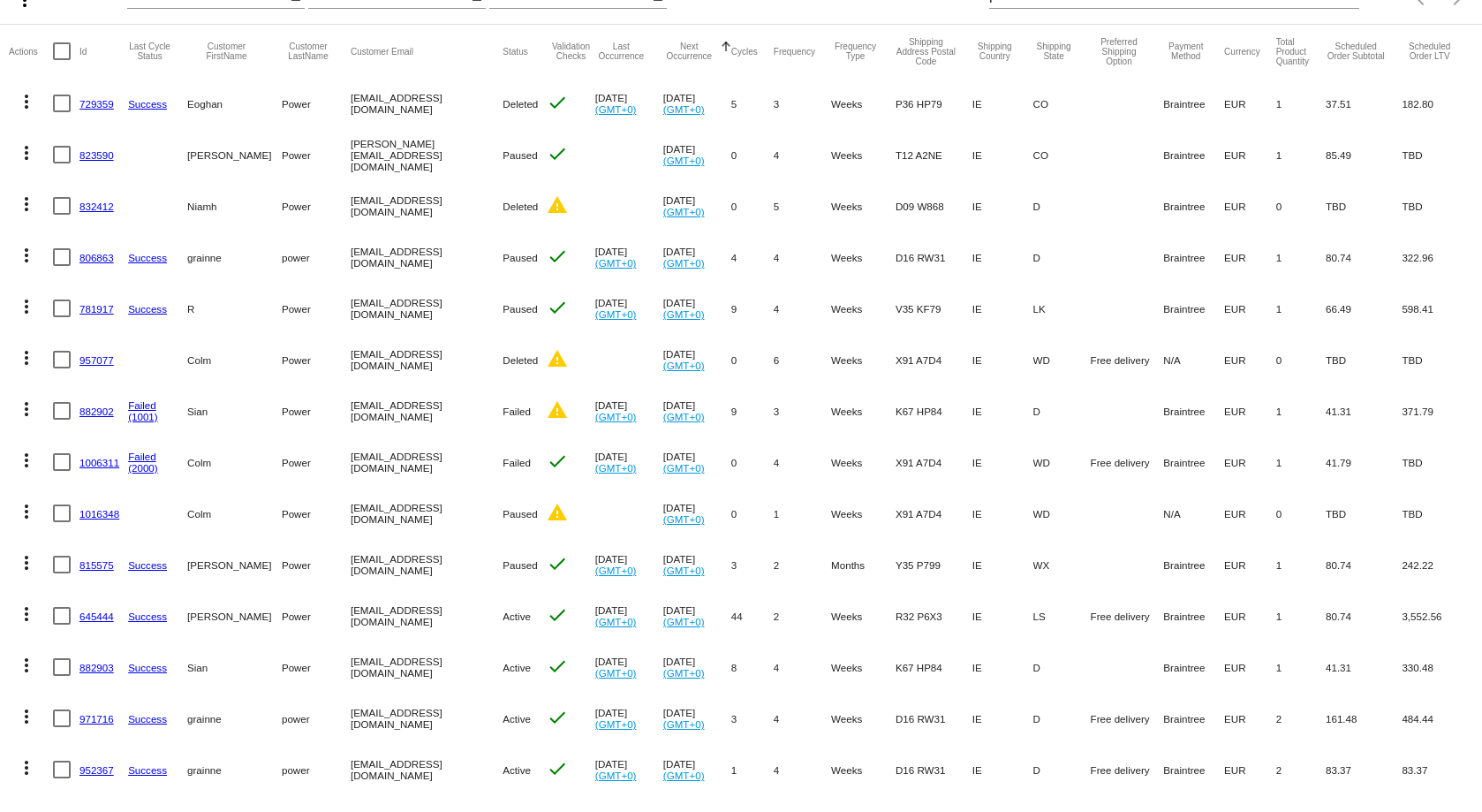
scroll to position [222, 0]
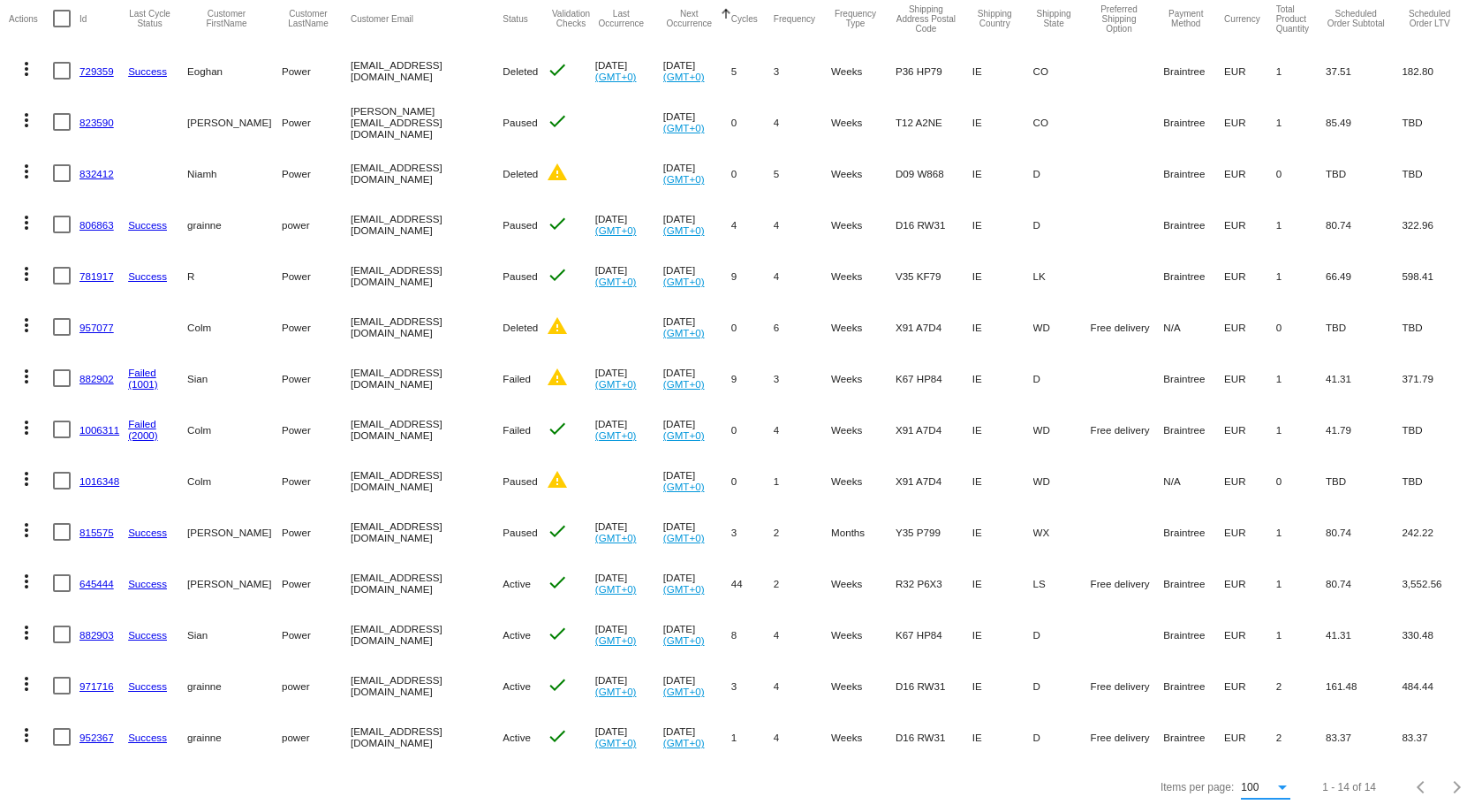
click at [1274, 791] on div "Items per page:" at bounding box center [1282, 787] width 16 height 12
click at [1264, 791] on span "100" at bounding box center [1252, 787] width 50 height 32
click at [104, 373] on link "882902" at bounding box center [96, 378] width 34 height 11
click at [104, 367] on body "Scheduled Orders add Status: Active (4) Paused (5) Failed (2) Queued (0) Proces…" at bounding box center [741, 406] width 1482 height 812
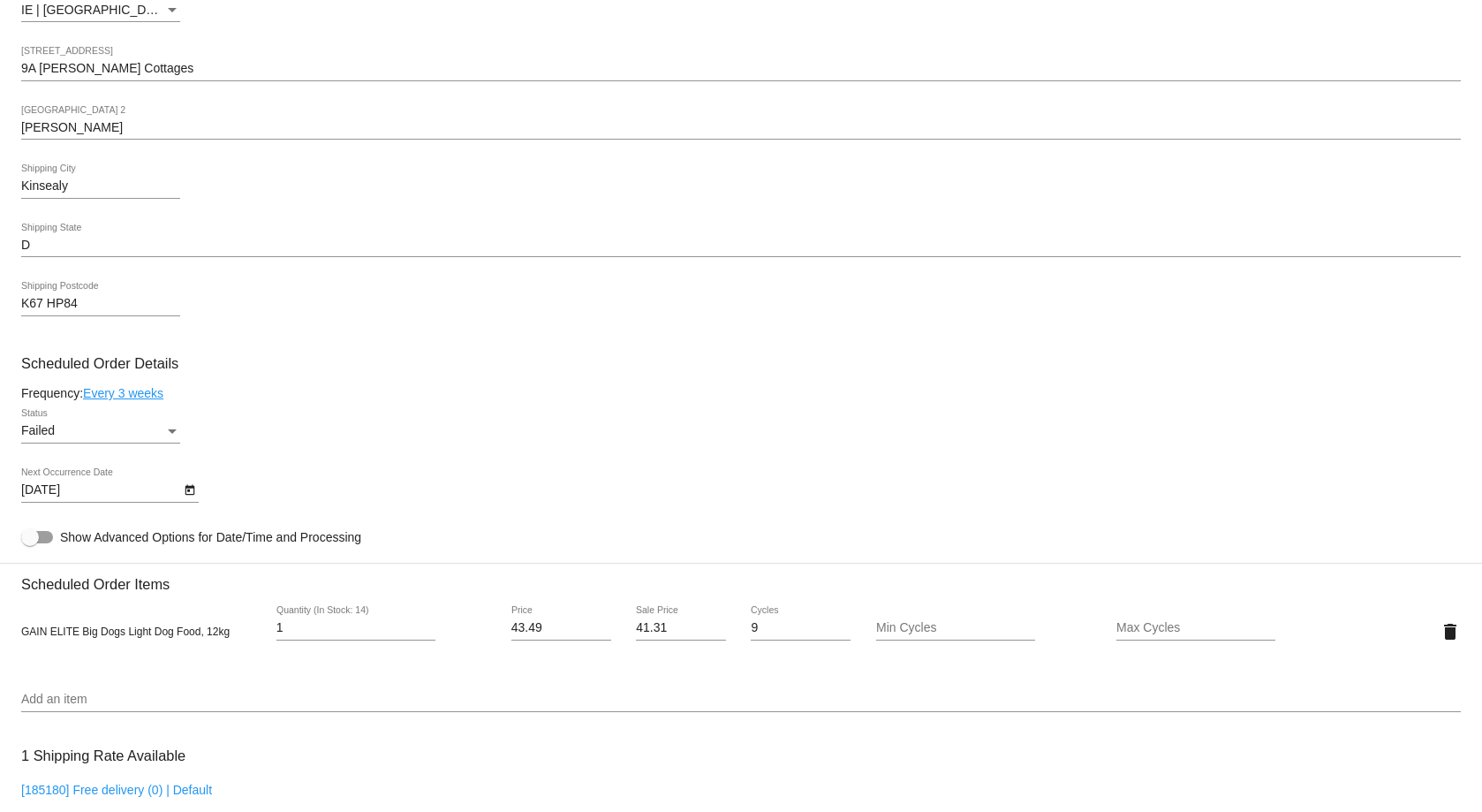
scroll to position [883, 0]
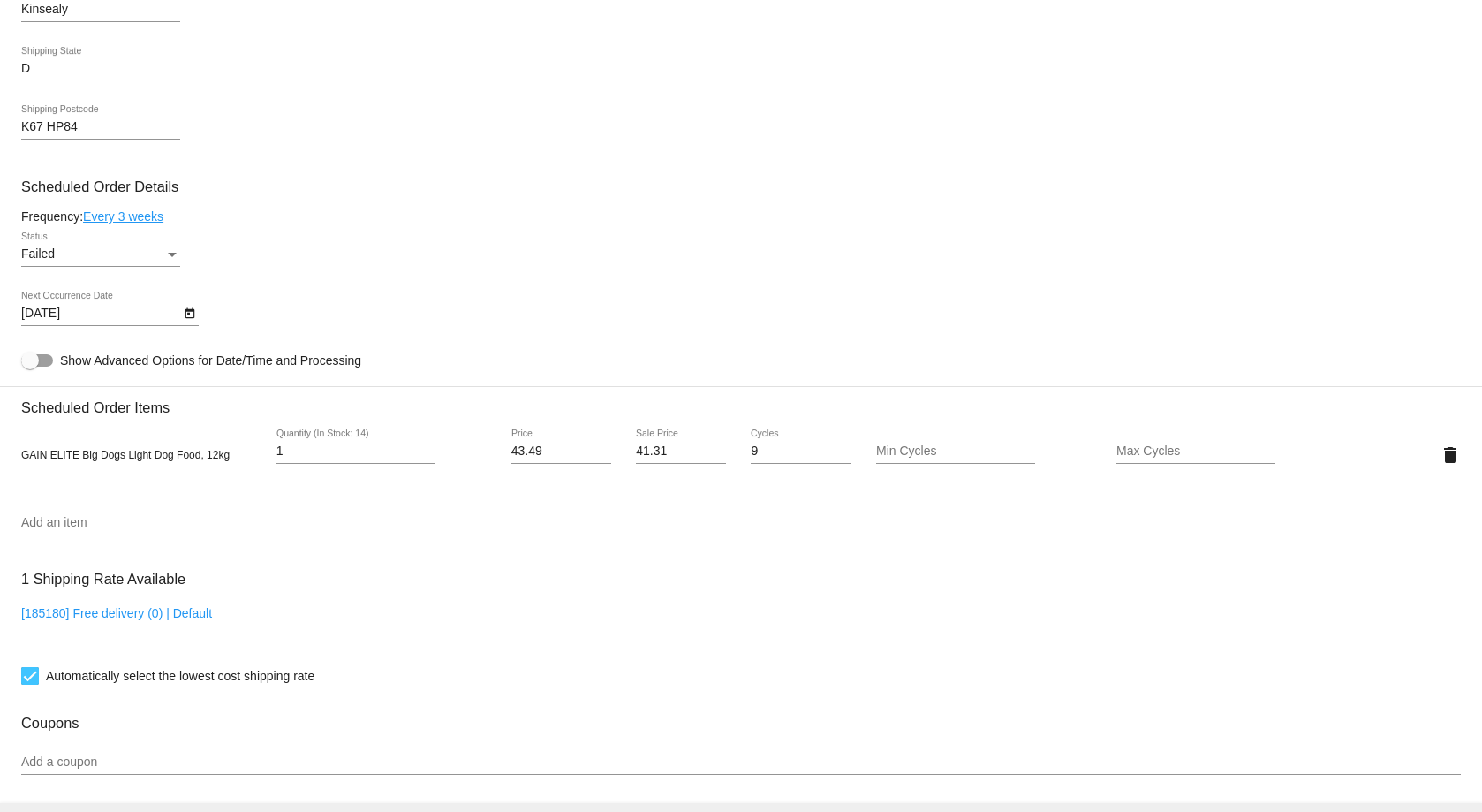
click at [512, 563] on div "1 Shipping Rate Available [185180] Free delivery (0) | Default Automatically se…" at bounding box center [741, 624] width 1440 height 127
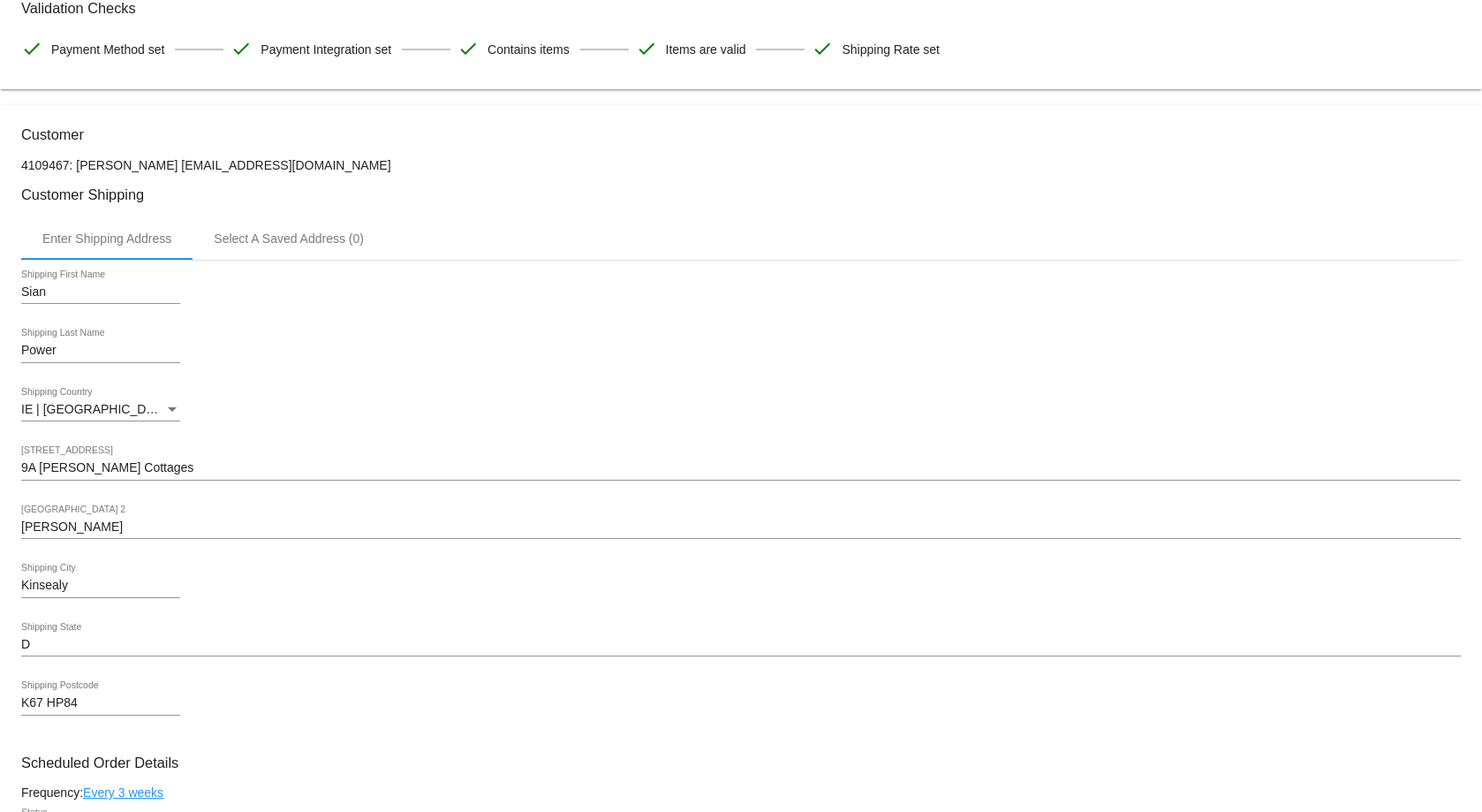
scroll to position [0, 0]
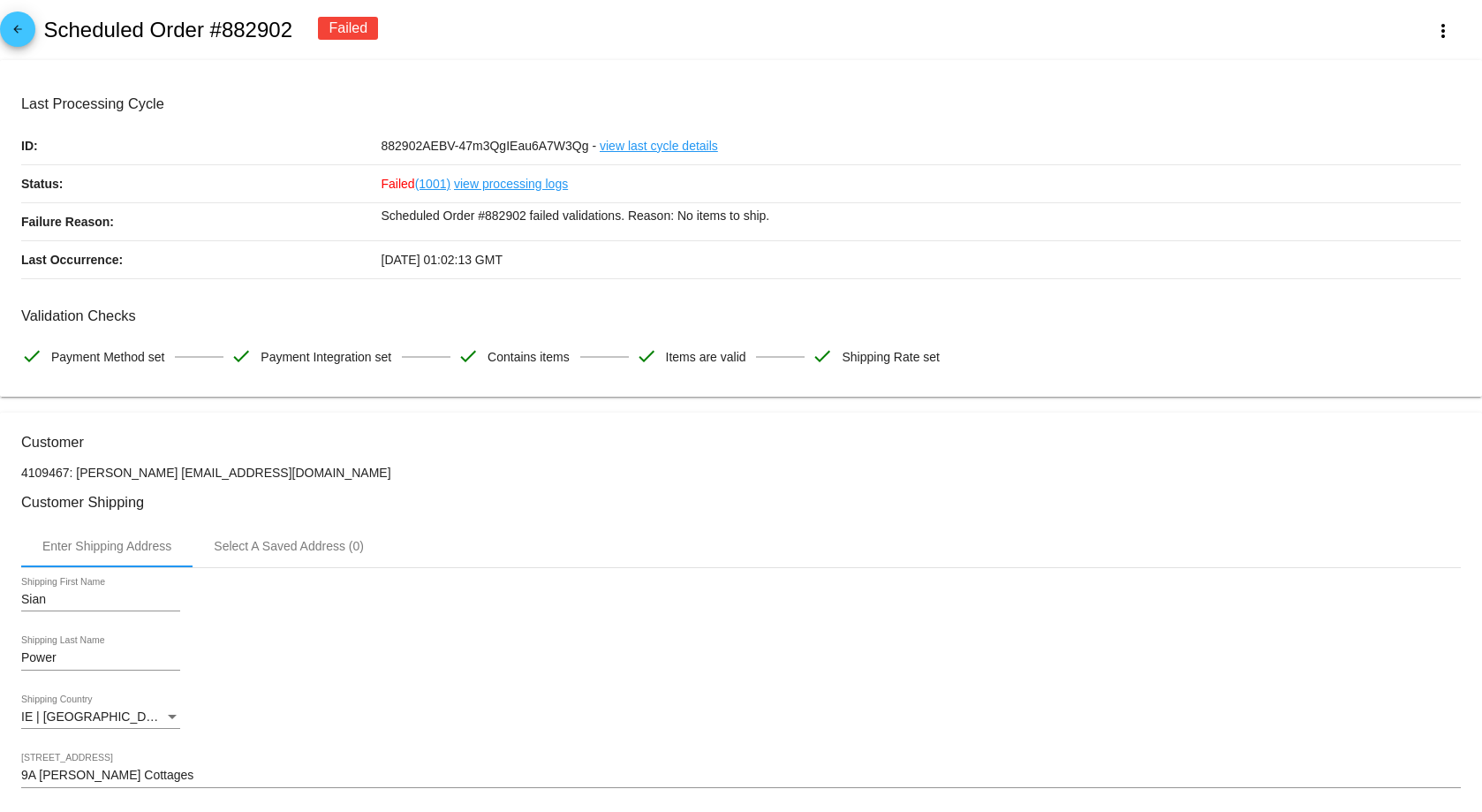
click at [488, 188] on link "view processing logs" at bounding box center [511, 184] width 114 height 37
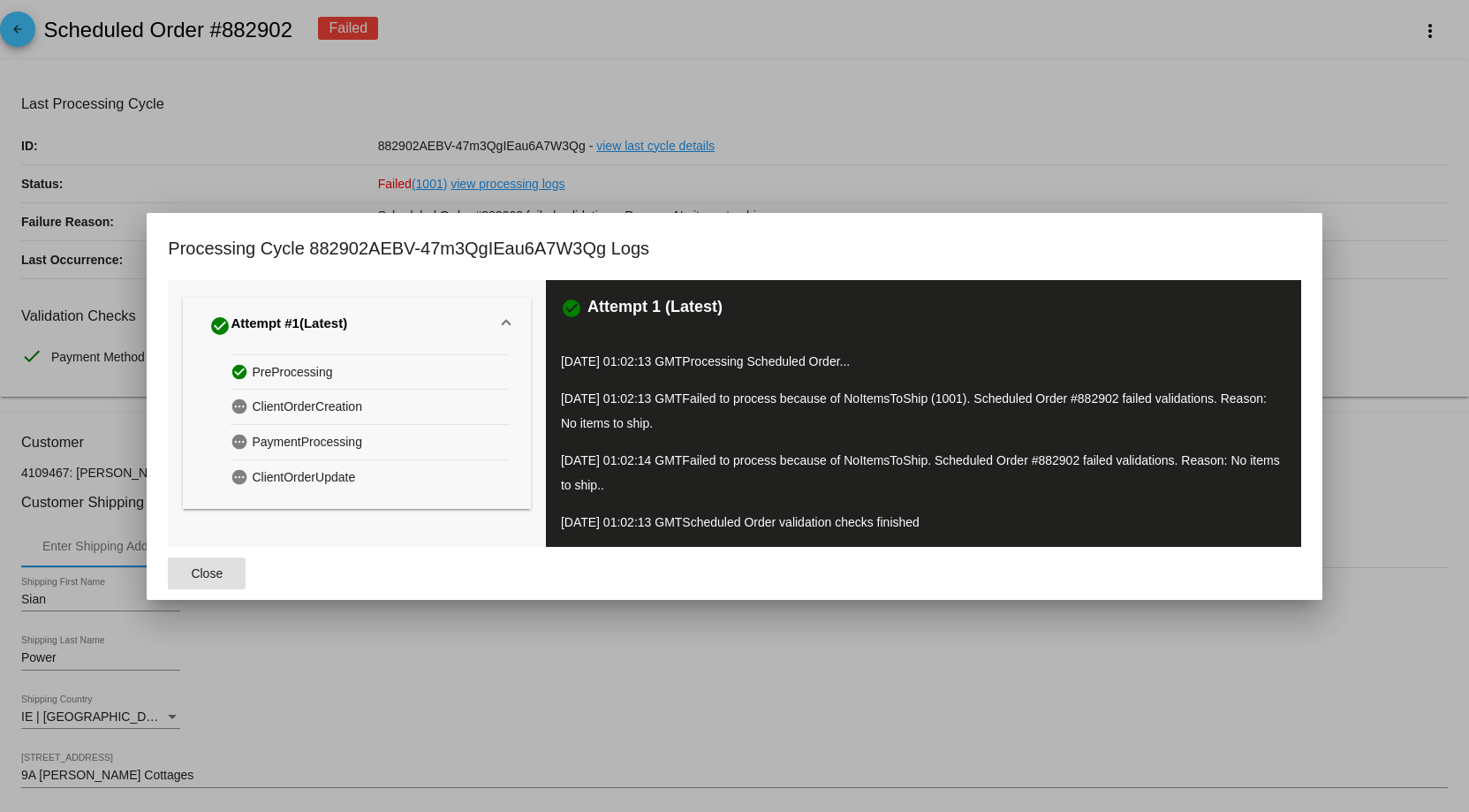
click at [962, 126] on div at bounding box center [734, 406] width 1469 height 812
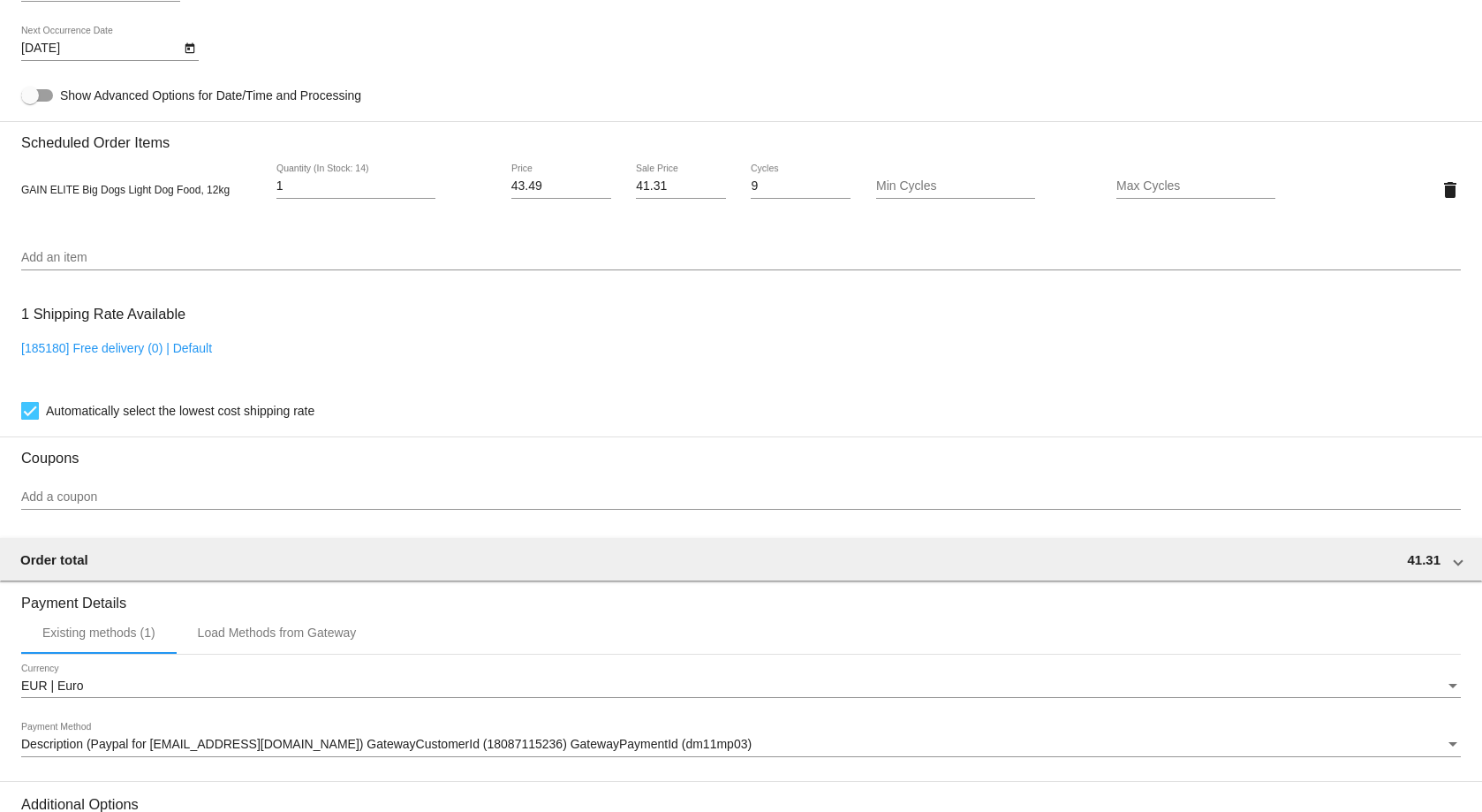
scroll to position [972, 0]
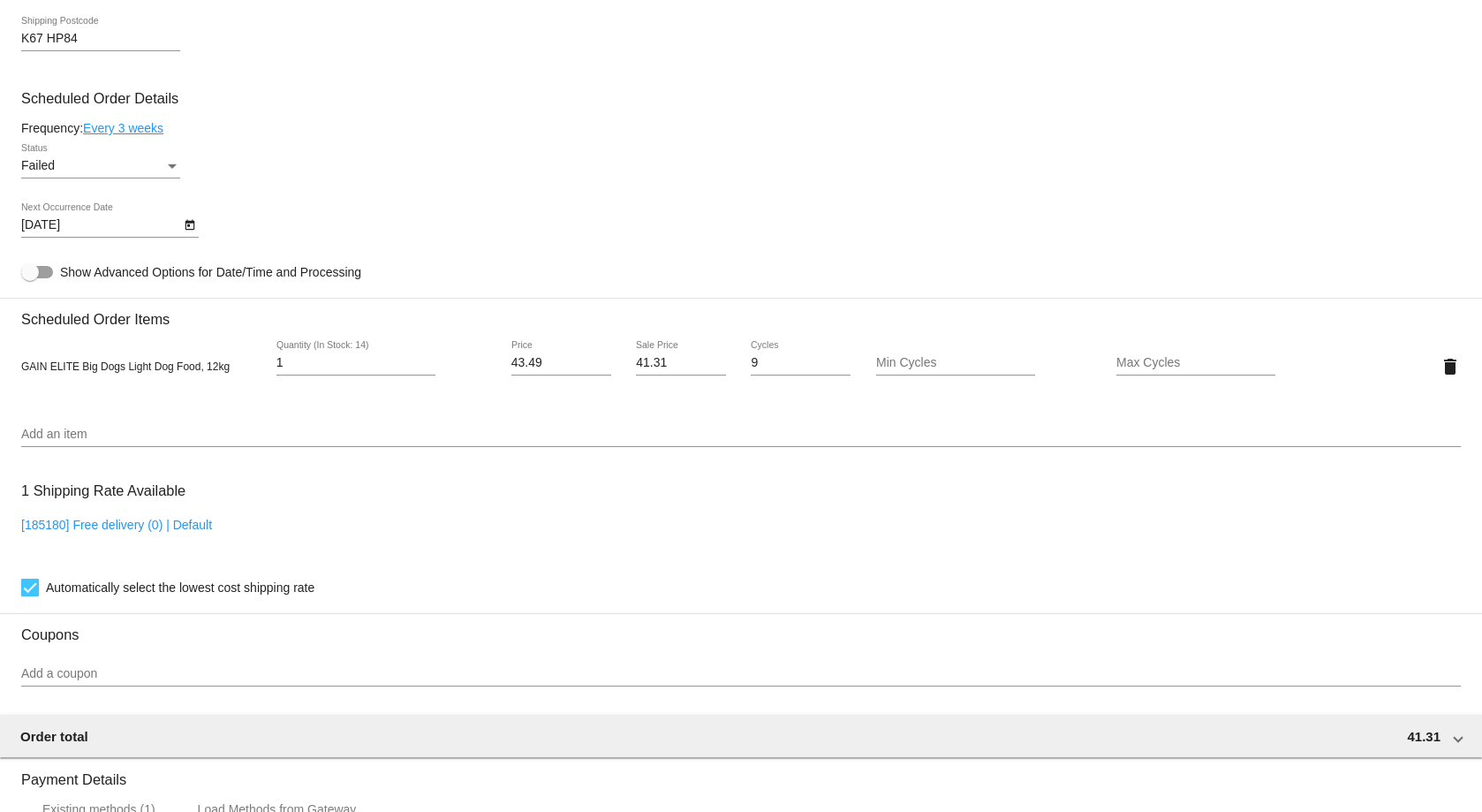
click at [153, 129] on link "Every 3 weeks" at bounding box center [122, 128] width 80 height 14
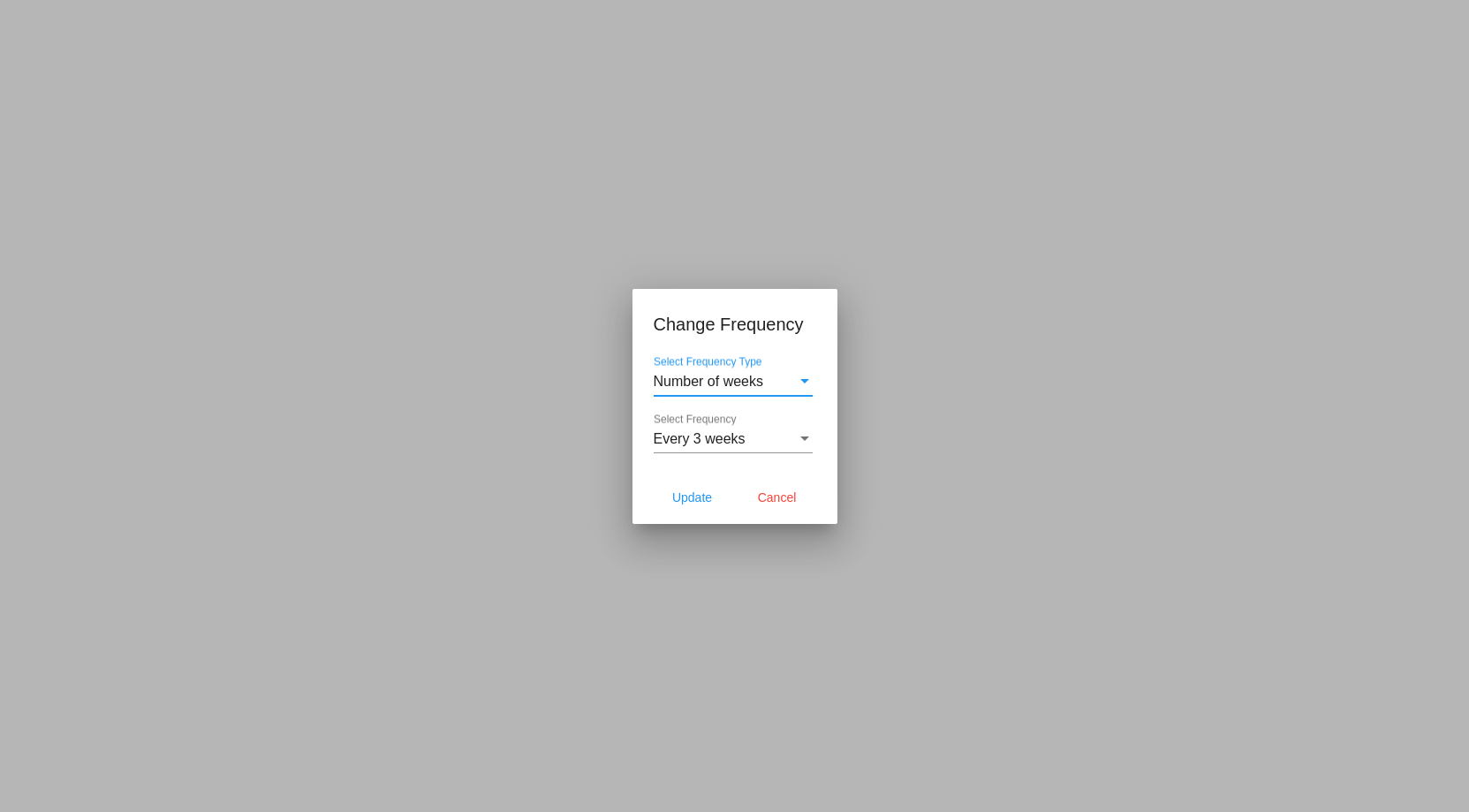
click at [806, 442] on div "Select Frequency" at bounding box center [804, 438] width 16 height 16
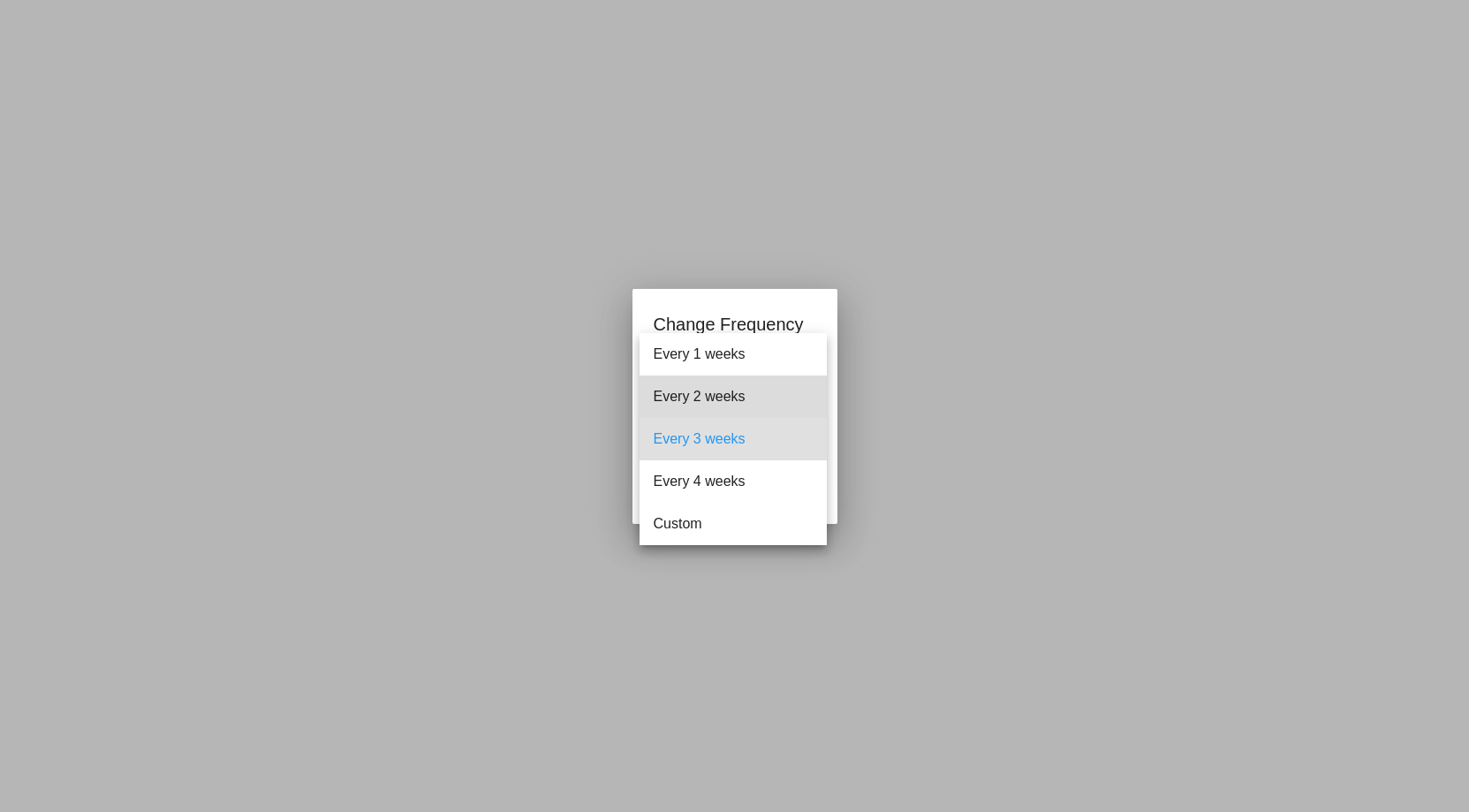
click at [716, 404] on span "Every 2 weeks" at bounding box center [732, 397] width 159 height 42
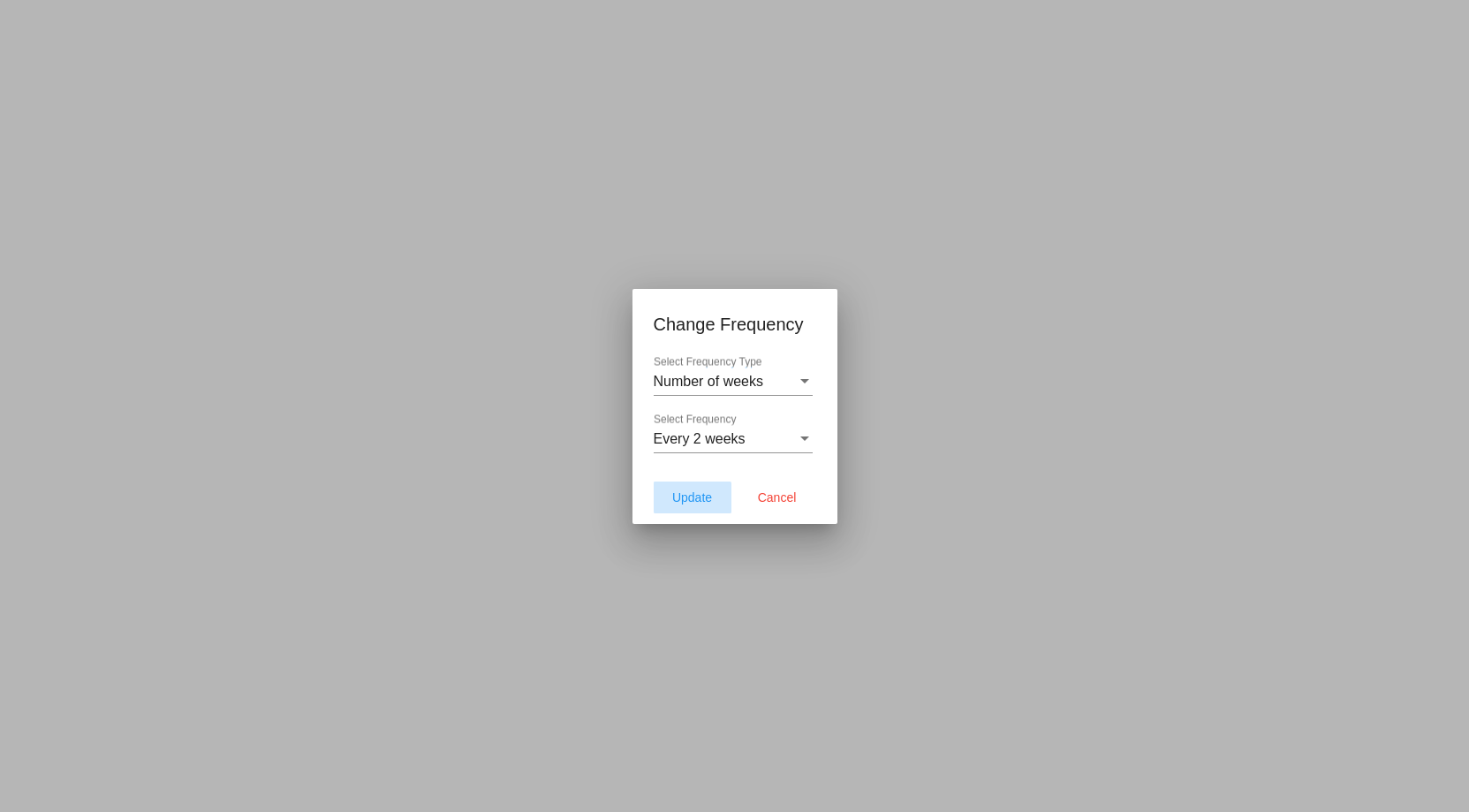
click at [689, 502] on span "Update" at bounding box center [692, 497] width 40 height 14
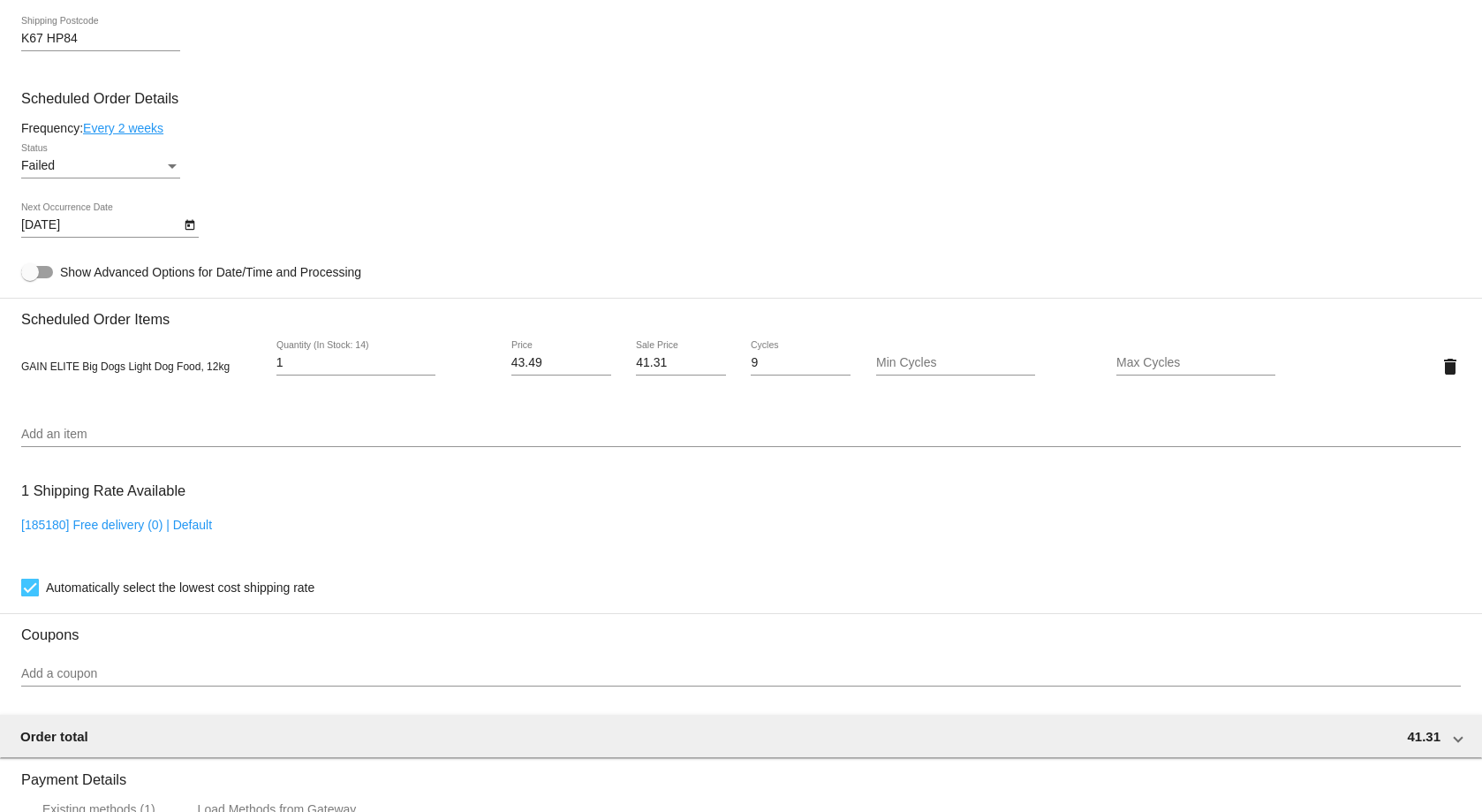
type input "10/17/2025"
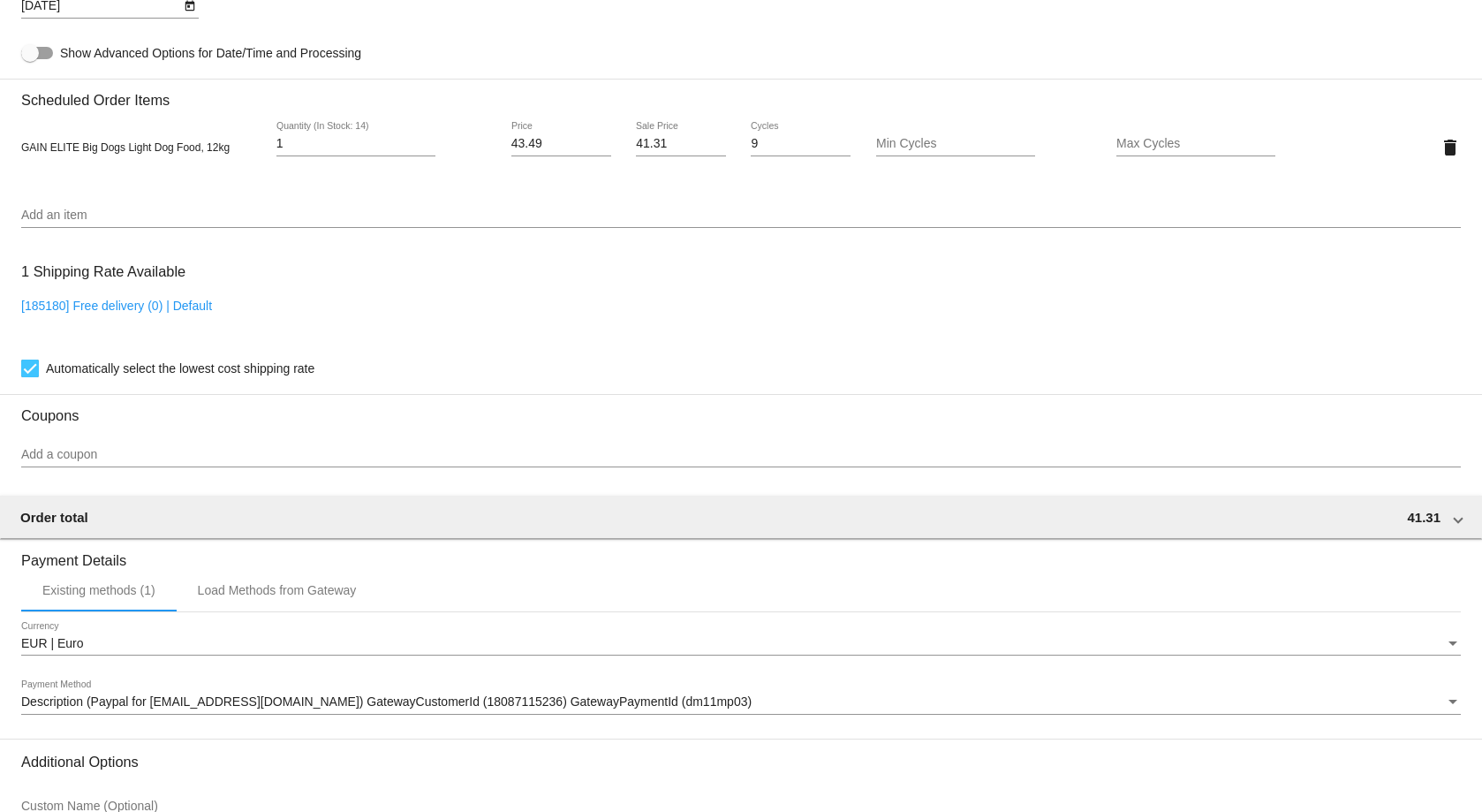
scroll to position [1367, 0]
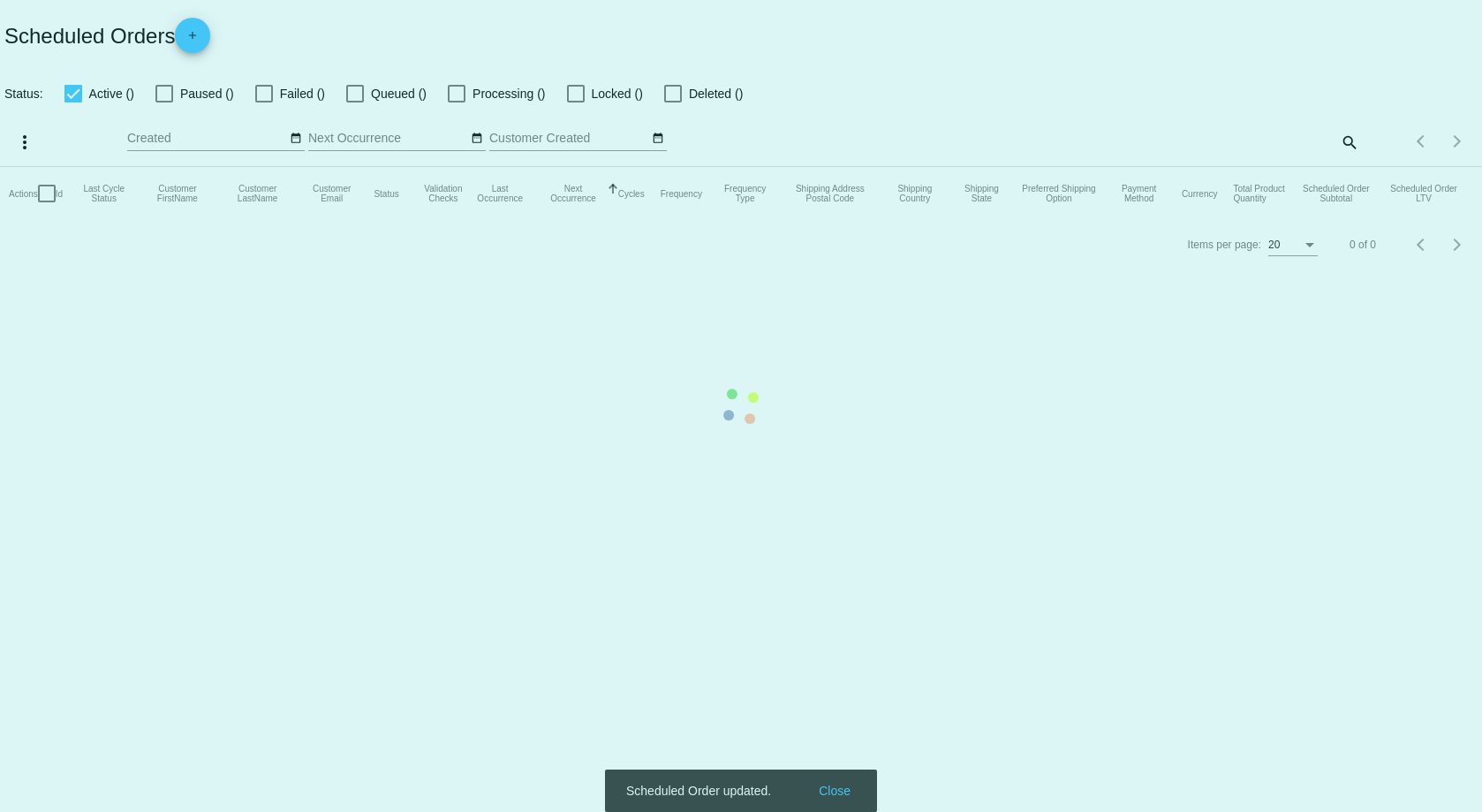
checkbox input "true"
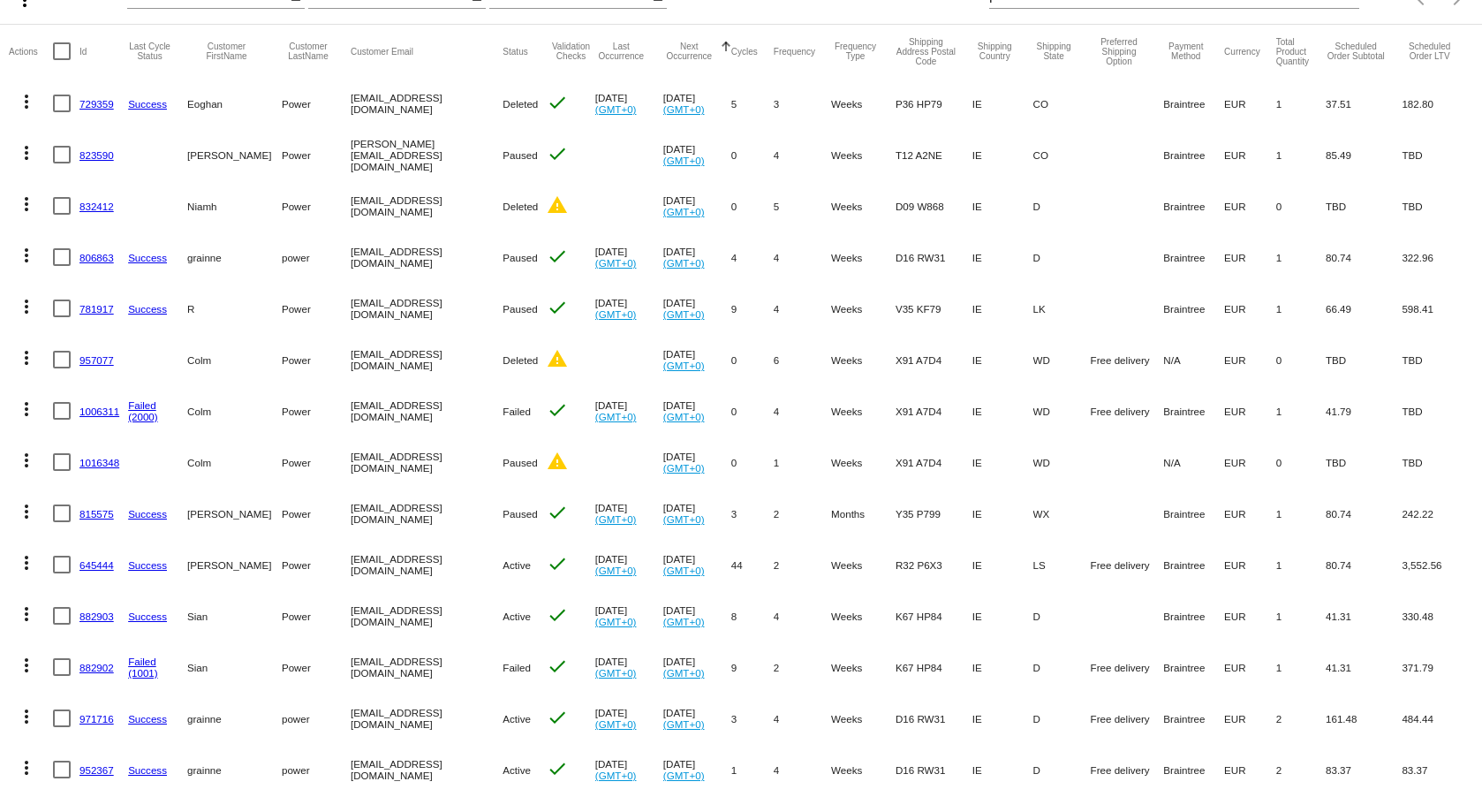
scroll to position [222, 0]
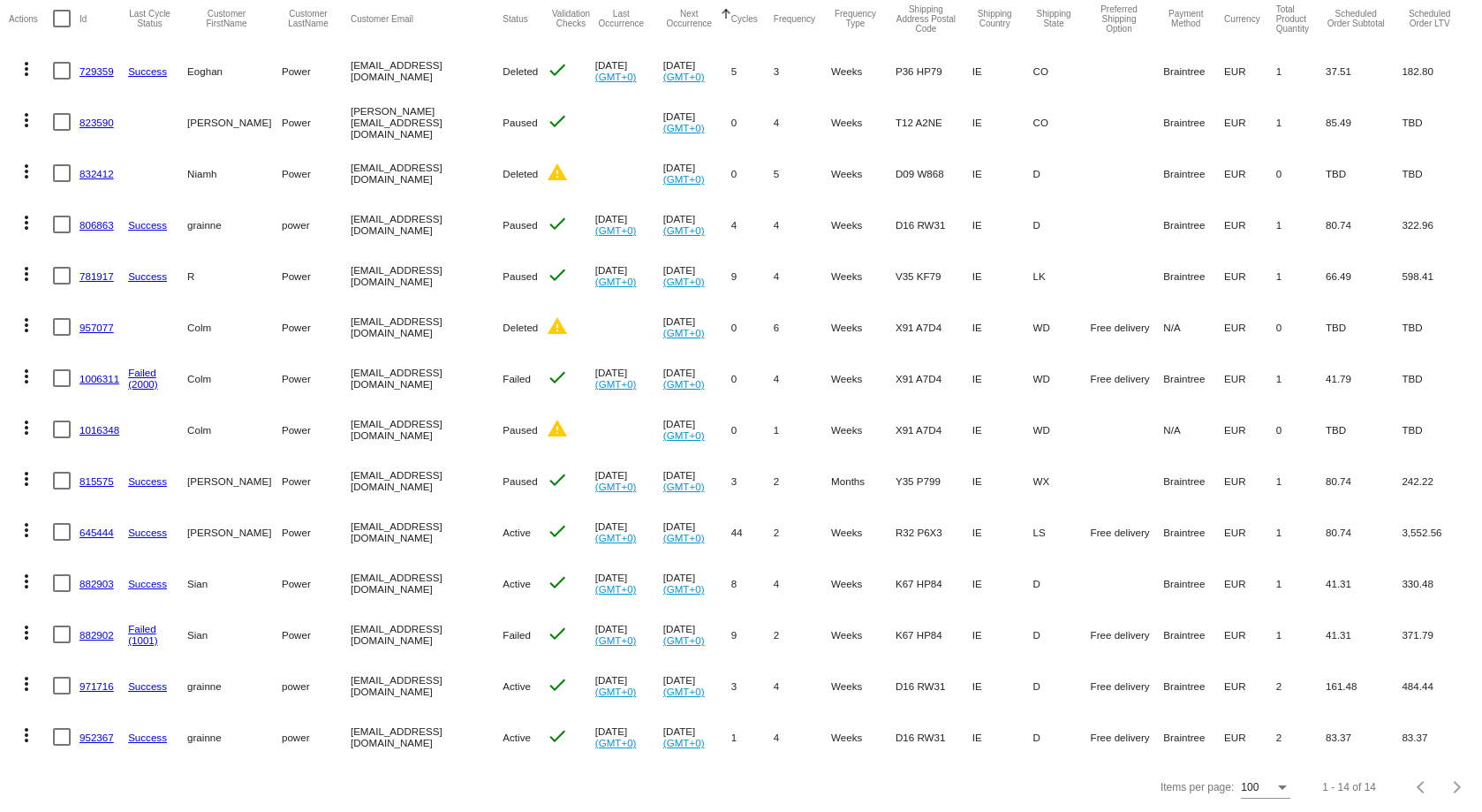
click at [27, 622] on mat-icon "more_vert" at bounding box center [26, 632] width 21 height 21
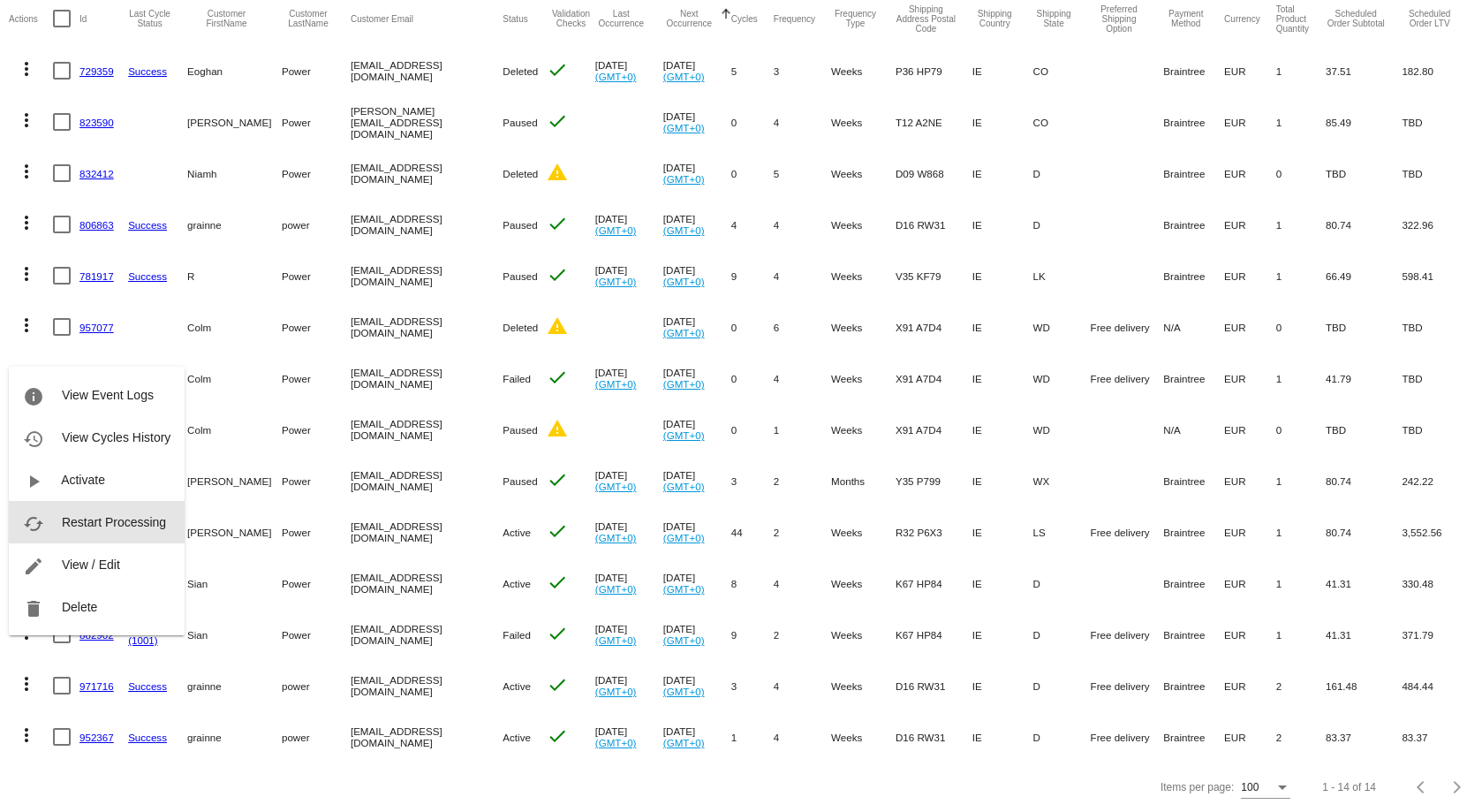
click at [133, 524] on span "Restart Processing" at bounding box center [113, 522] width 104 height 14
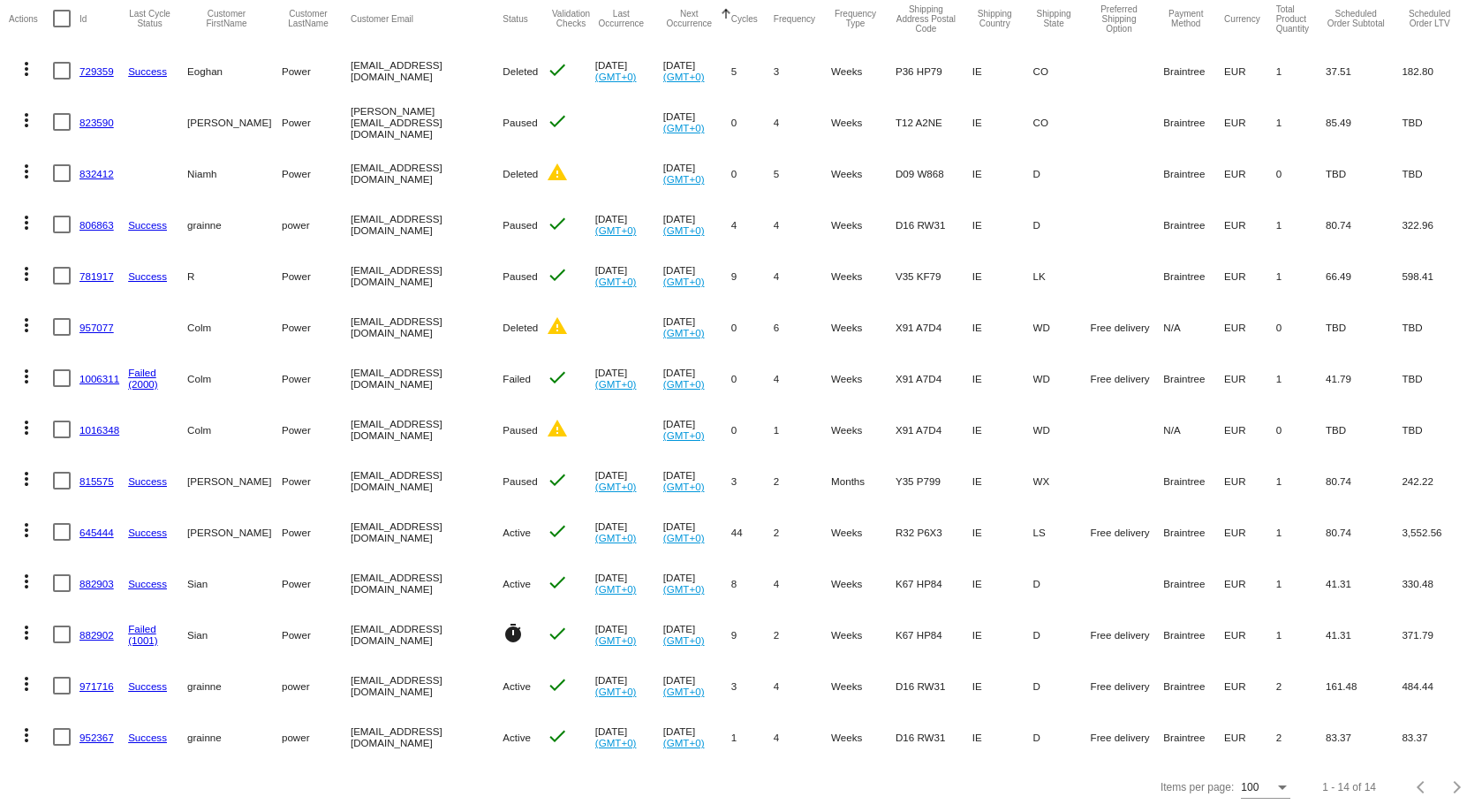
click at [97, 629] on link "882902" at bounding box center [96, 635] width 34 height 11
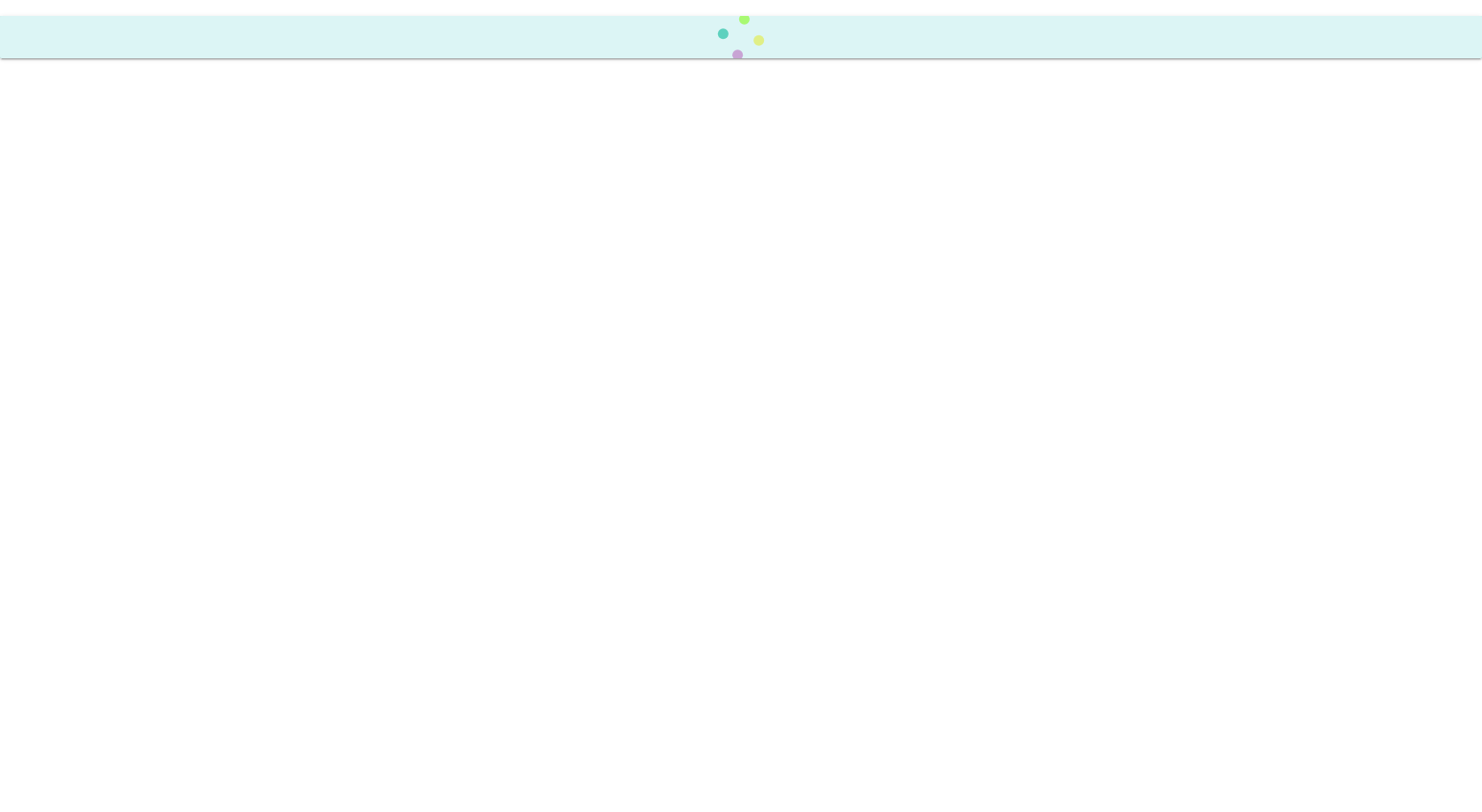
click at [97, 626] on body "Scheduled Order has restarted processing" at bounding box center [741, 406] width 1482 height 812
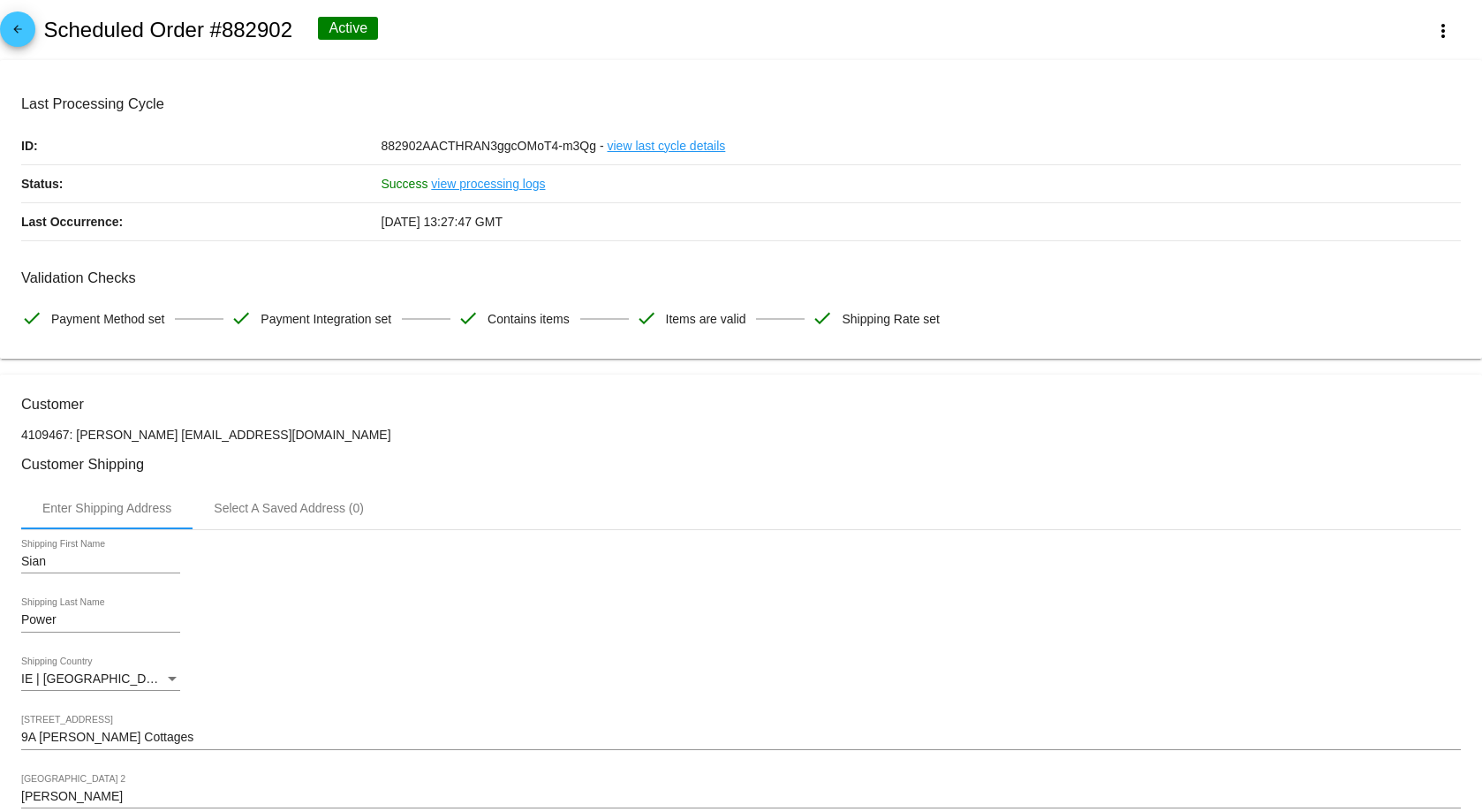
click at [431, 617] on div "Power Shipping Last Name" at bounding box center [741, 623] width 1440 height 51
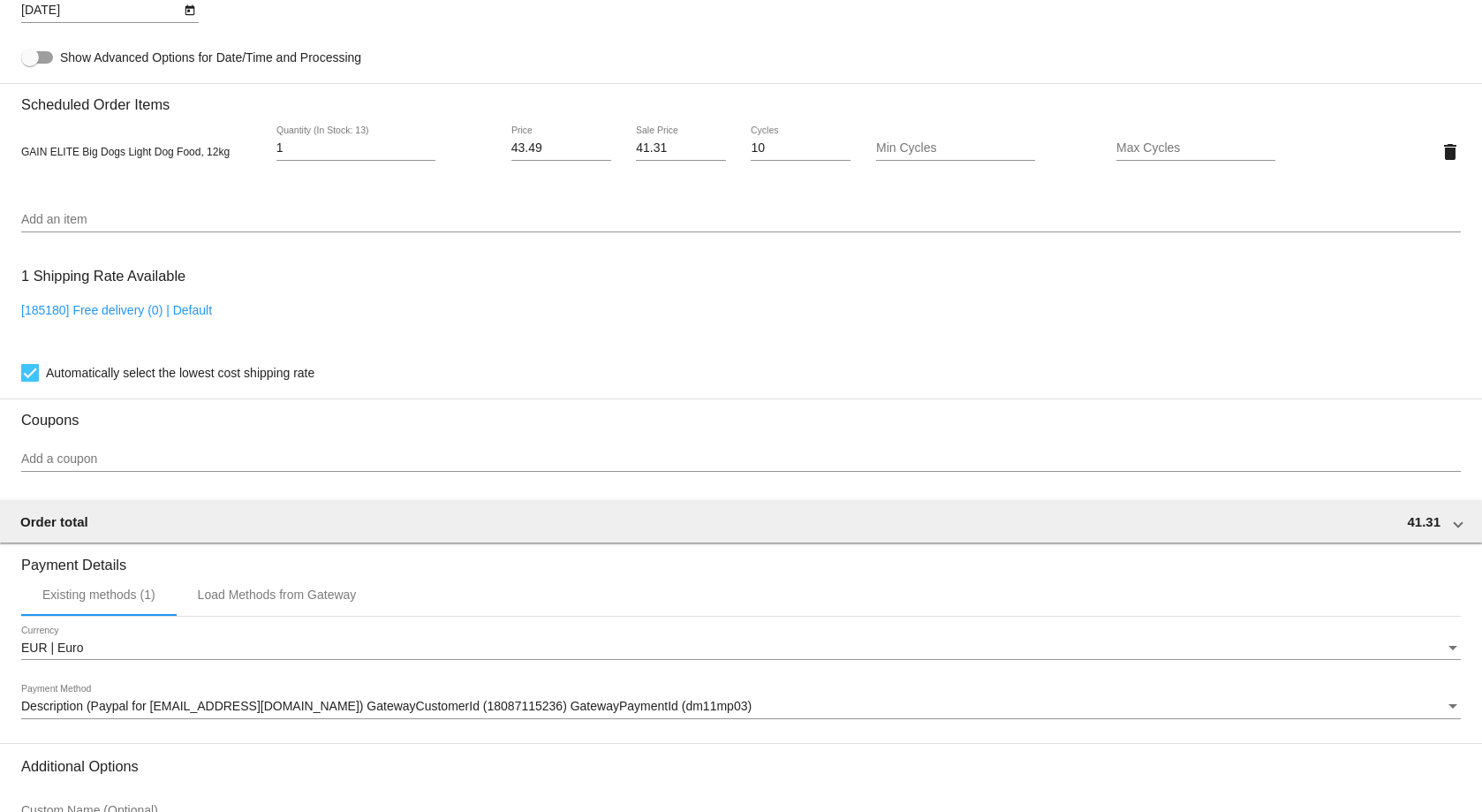
scroll to position [1329, 0]
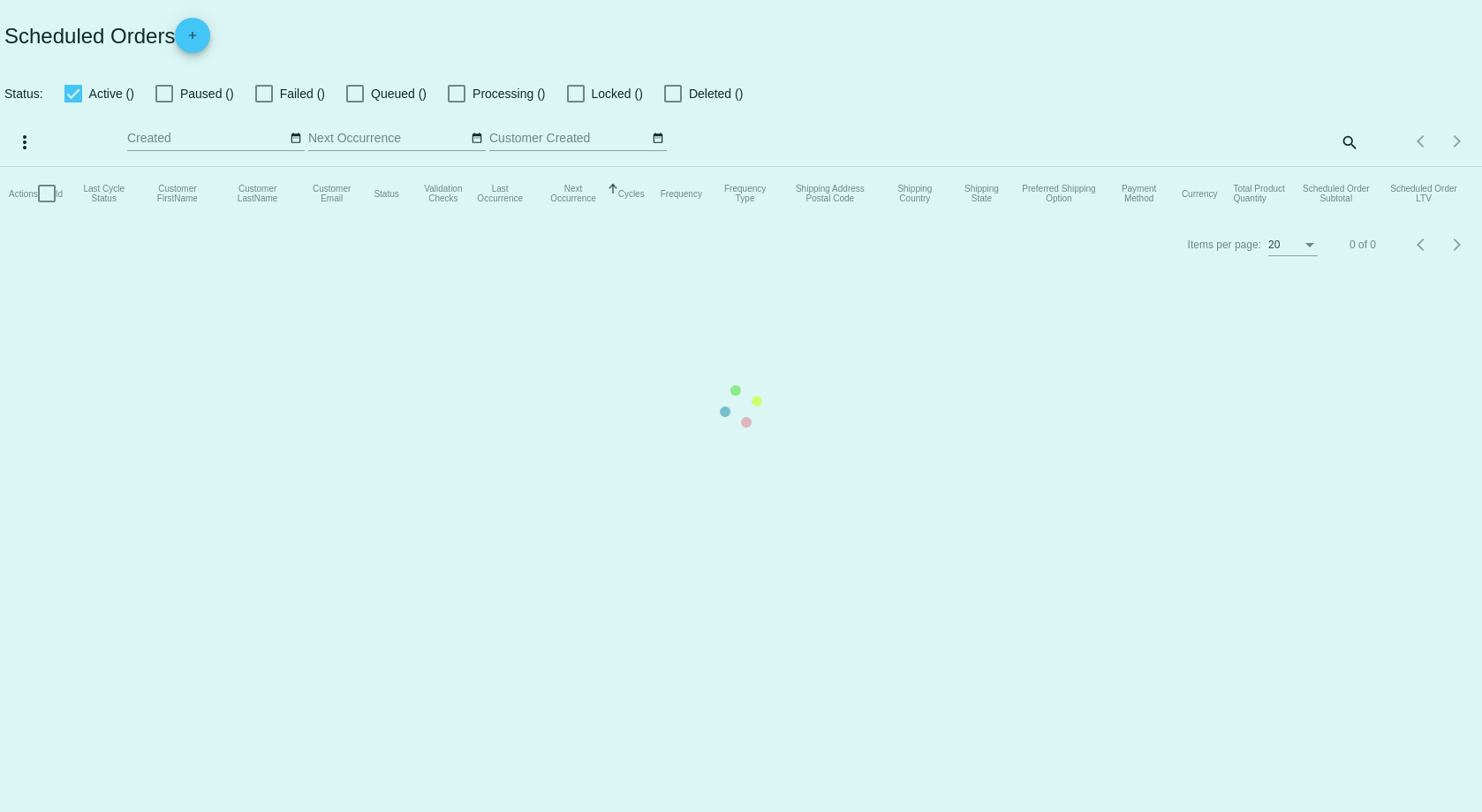
checkbox input "true"
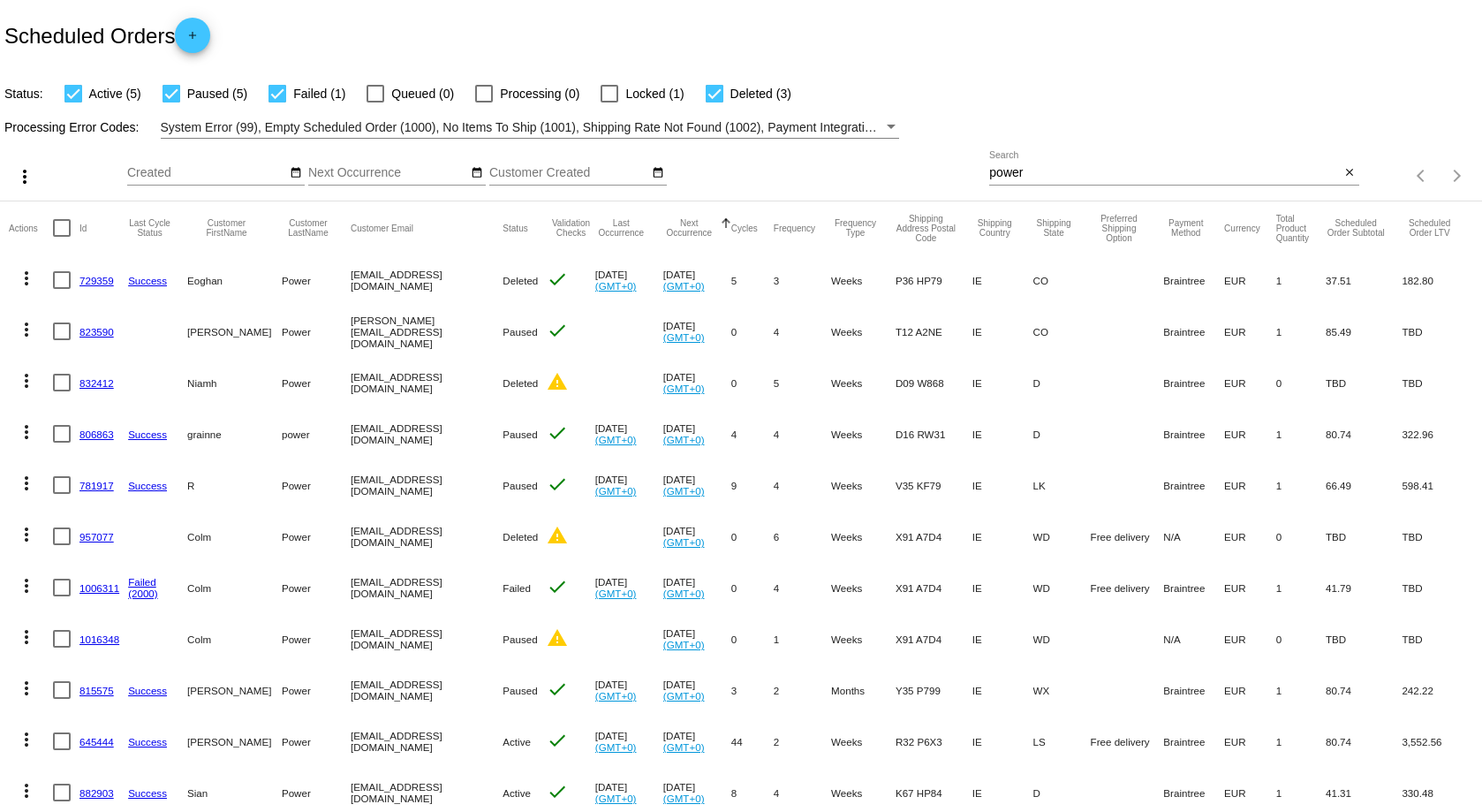
scroll to position [222, 0]
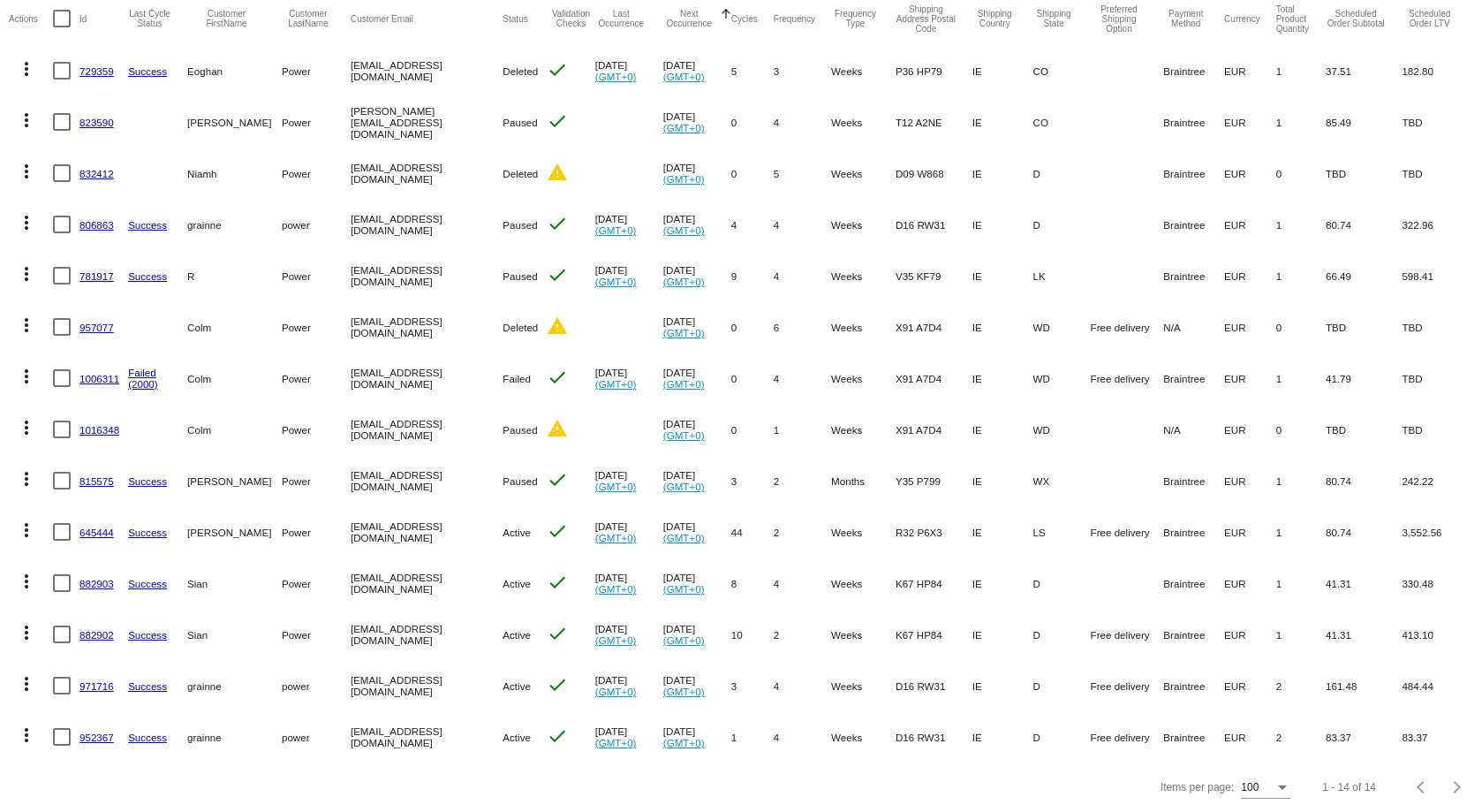
click at [90, 629] on link "882902" at bounding box center [96, 635] width 34 height 11
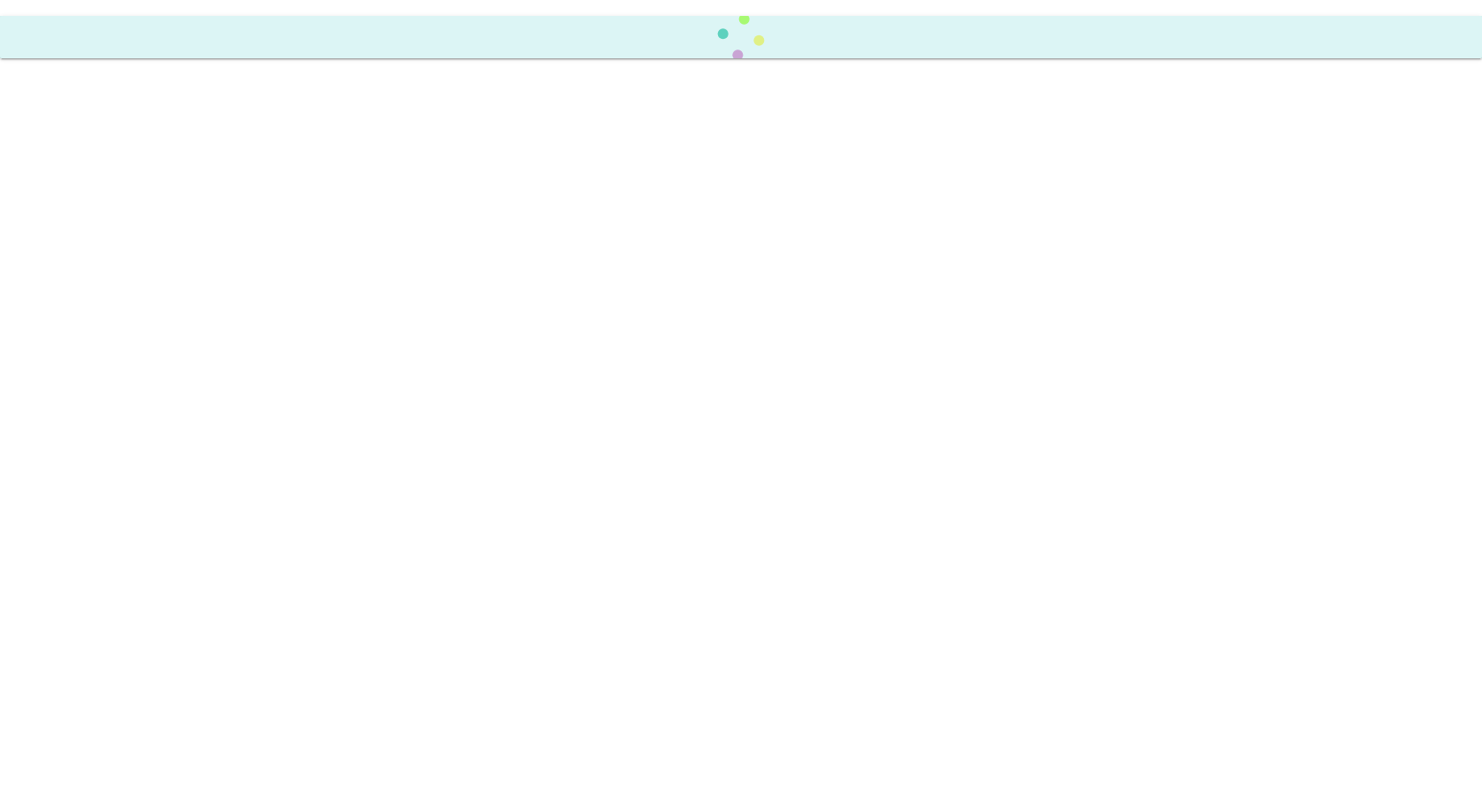
click at [90, 618] on body "Scheduled Order has restarted processing" at bounding box center [741, 406] width 1482 height 812
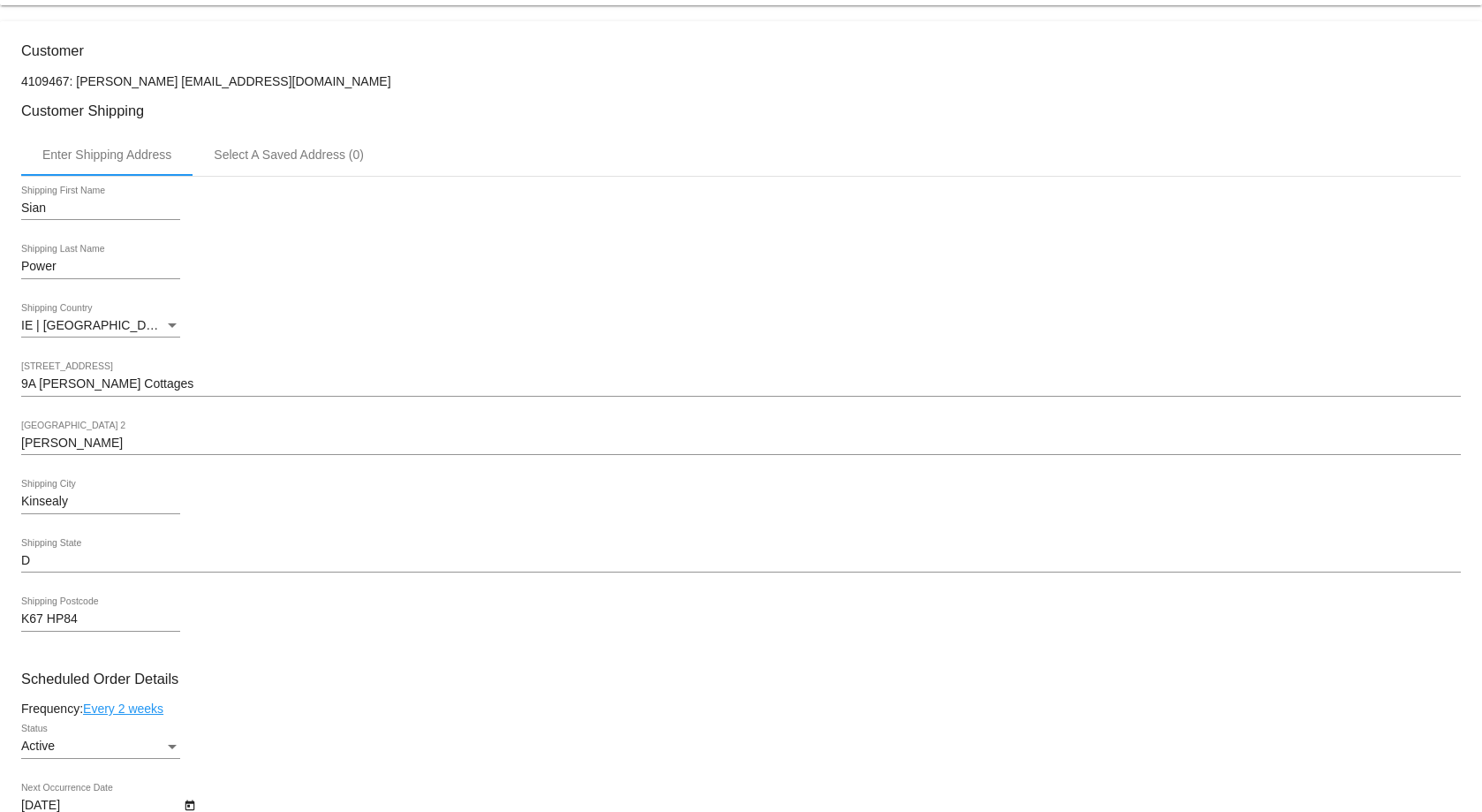
scroll to position [706, 0]
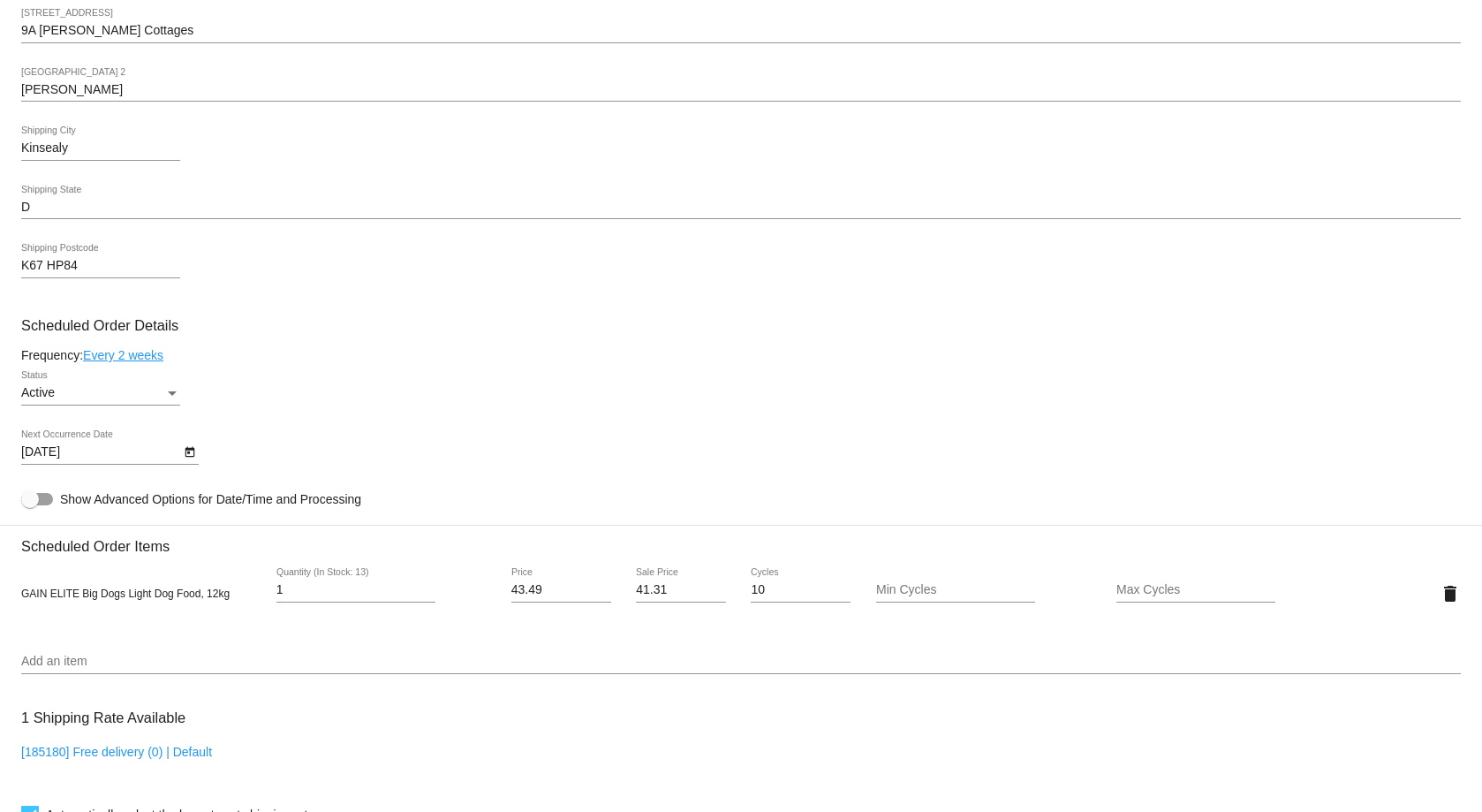
click at [154, 630] on mat-card-content "Customer 4109467: Sian Power sianpower27@gmail.com Customer Shipping Enter Ship…" at bounding box center [741, 521] width 1440 height 1663
